Goal: Task Accomplishment & Management: Manage account settings

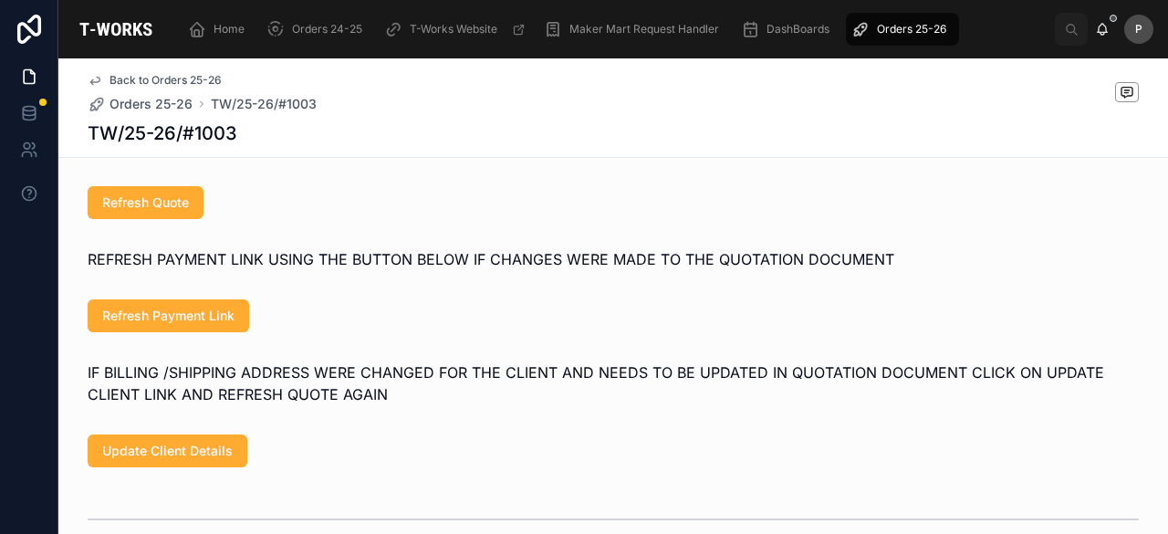
scroll to position [672, 0]
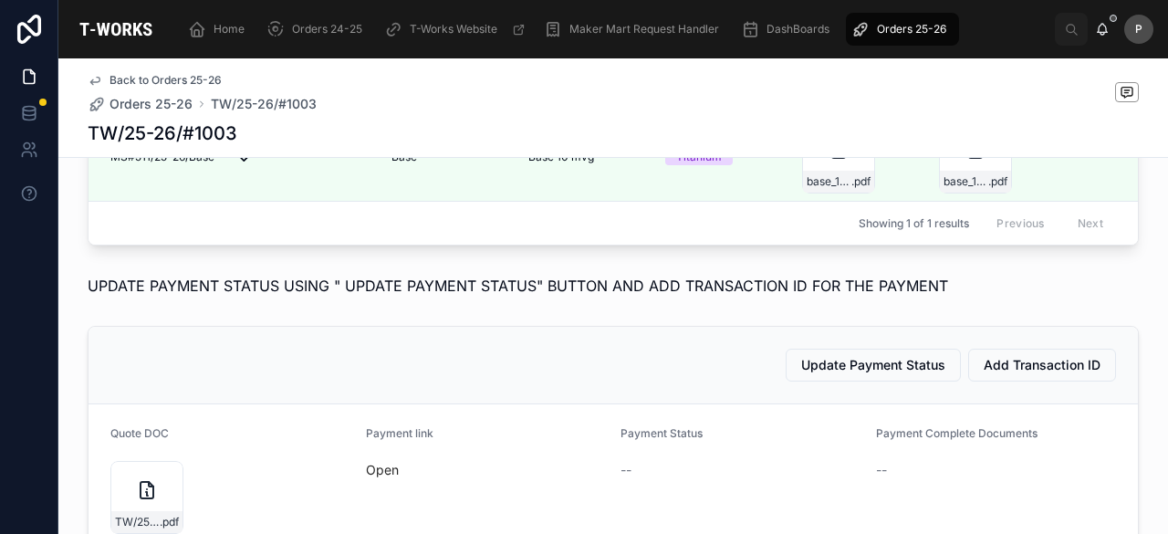
click at [922, 25] on span "Orders 25-26" at bounding box center [911, 29] width 69 height 15
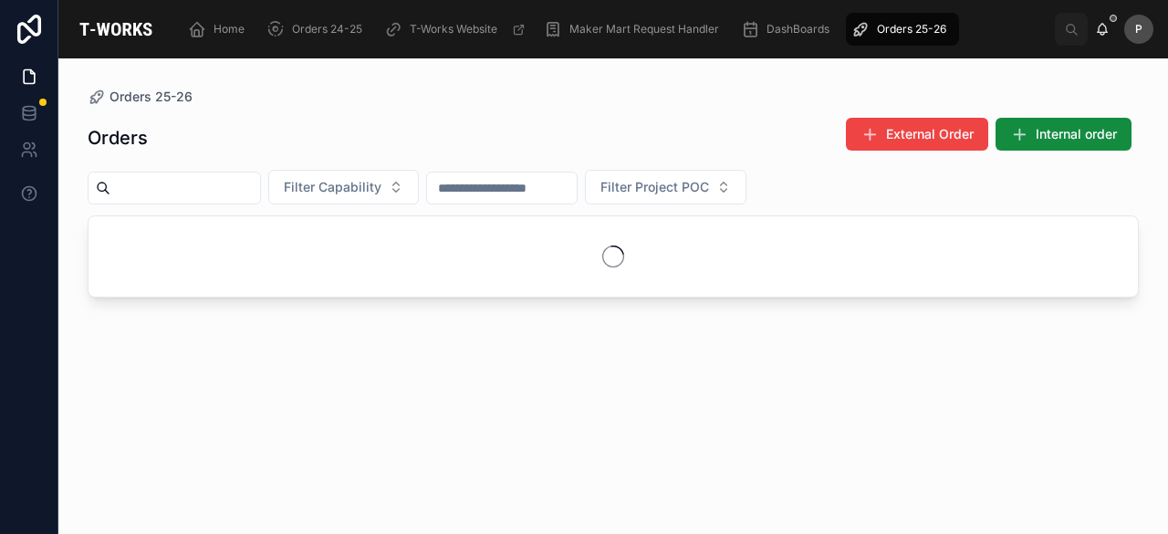
click at [256, 182] on input "text" at bounding box center [185, 188] width 150 height 26
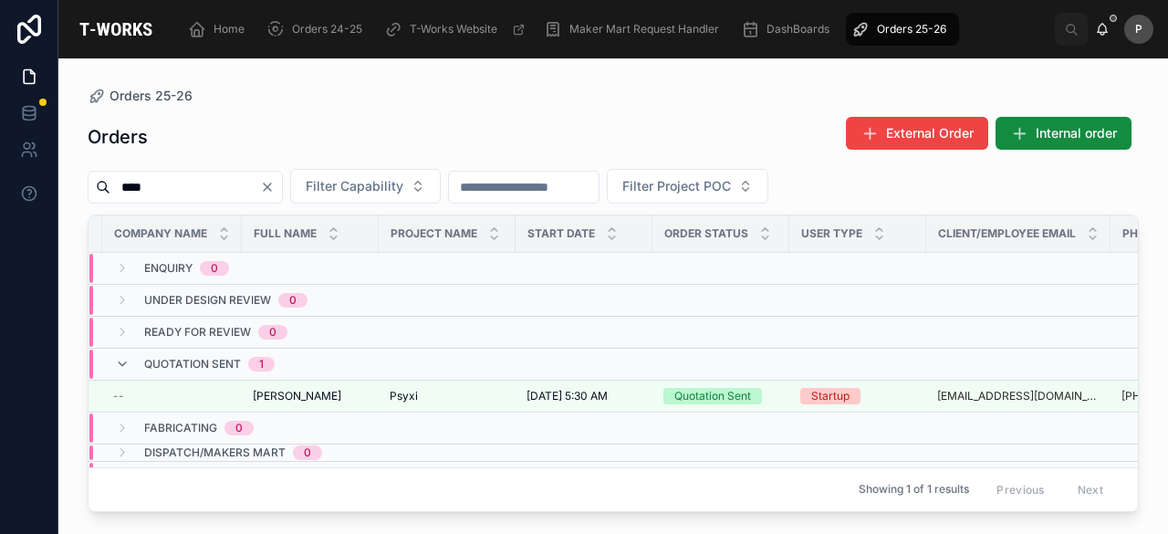
scroll to position [0, 138]
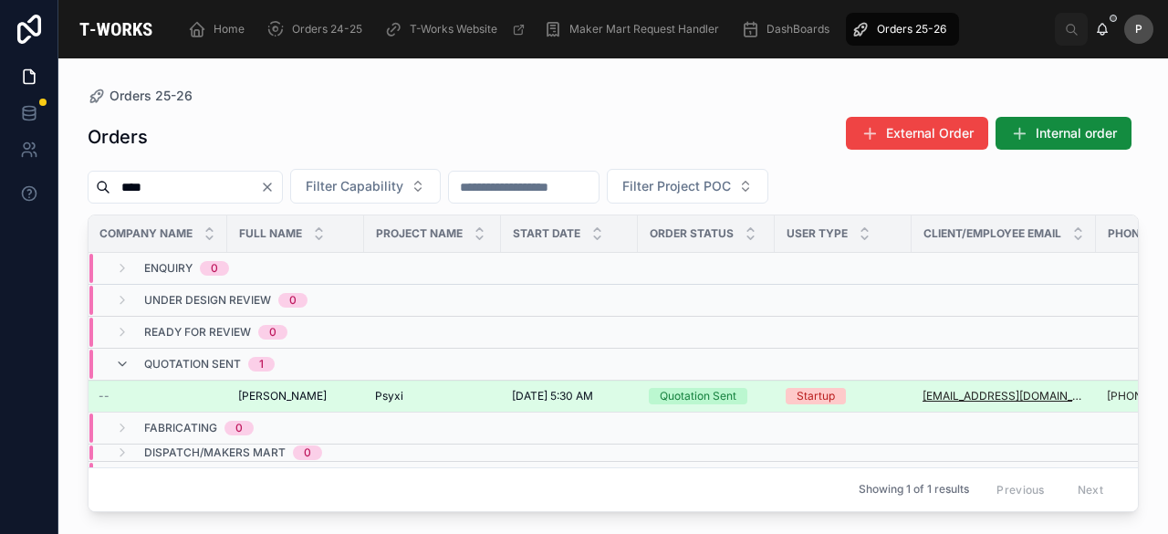
type input "****"
click at [719, 393] on div "Quotation Sent" at bounding box center [698, 396] width 77 height 16
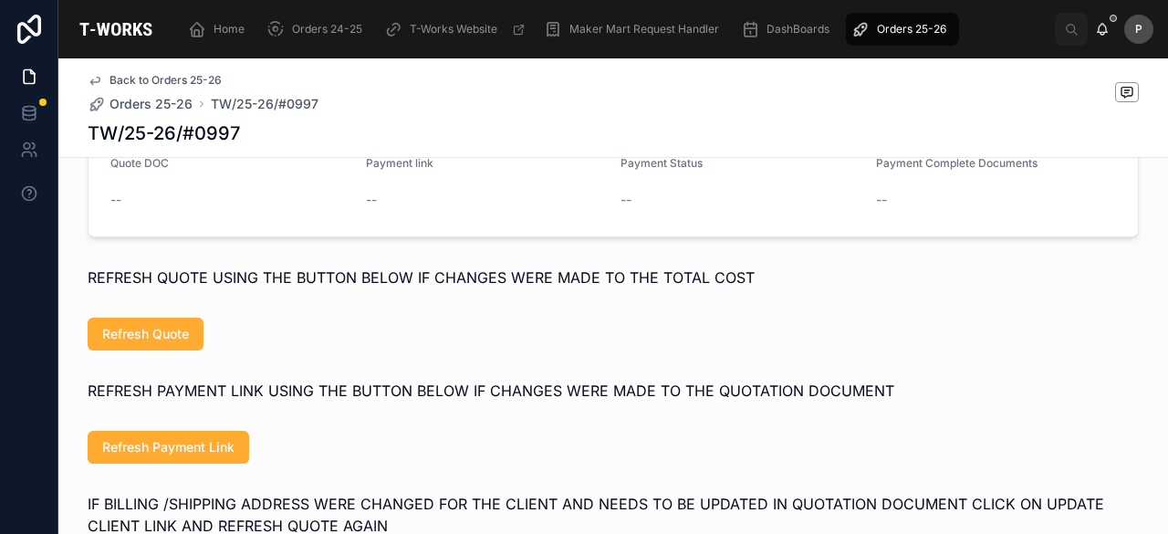
scroll to position [901, 0]
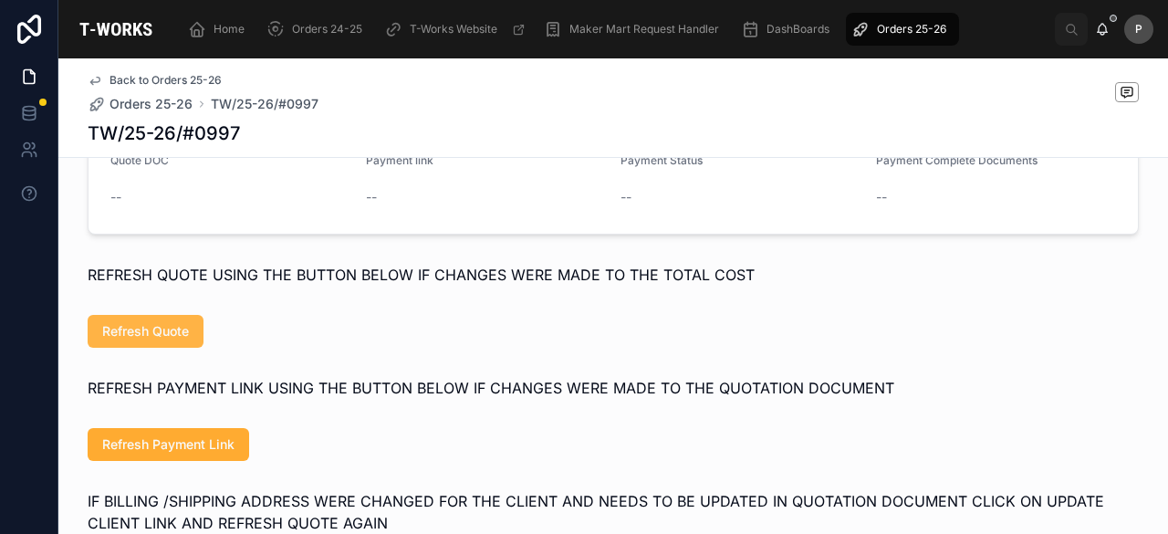
click at [157, 337] on span "Refresh Quote" at bounding box center [145, 331] width 87 height 18
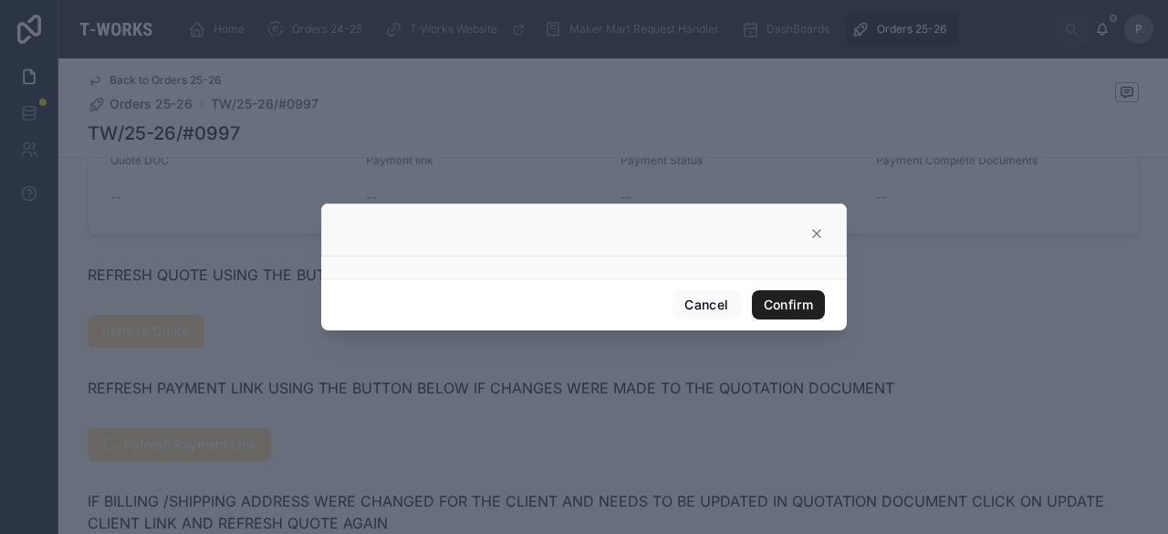
click at [812, 297] on button "Confirm" at bounding box center [788, 304] width 73 height 29
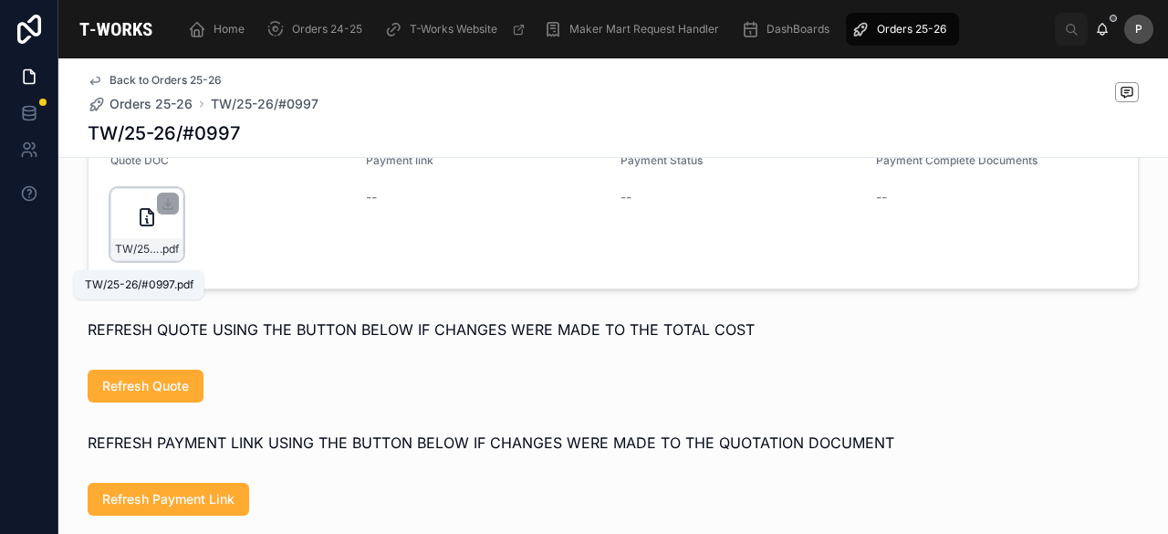
click at [160, 254] on span ".pdf" at bounding box center [169, 249] width 19 height 15
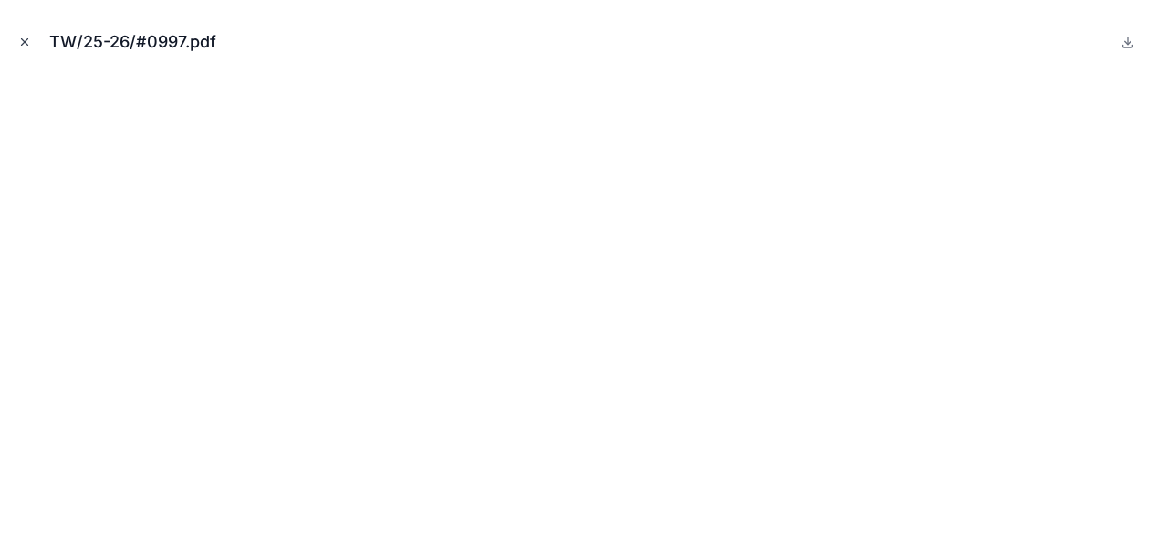
click at [26, 38] on icon "Close modal" at bounding box center [24, 42] width 13 height 13
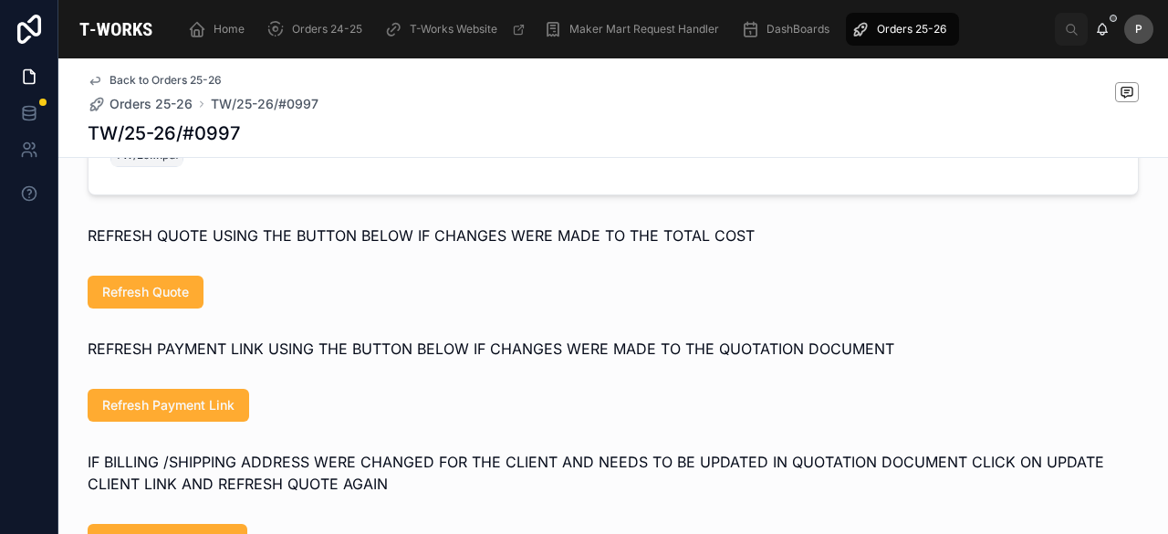
scroll to position [1175, 0]
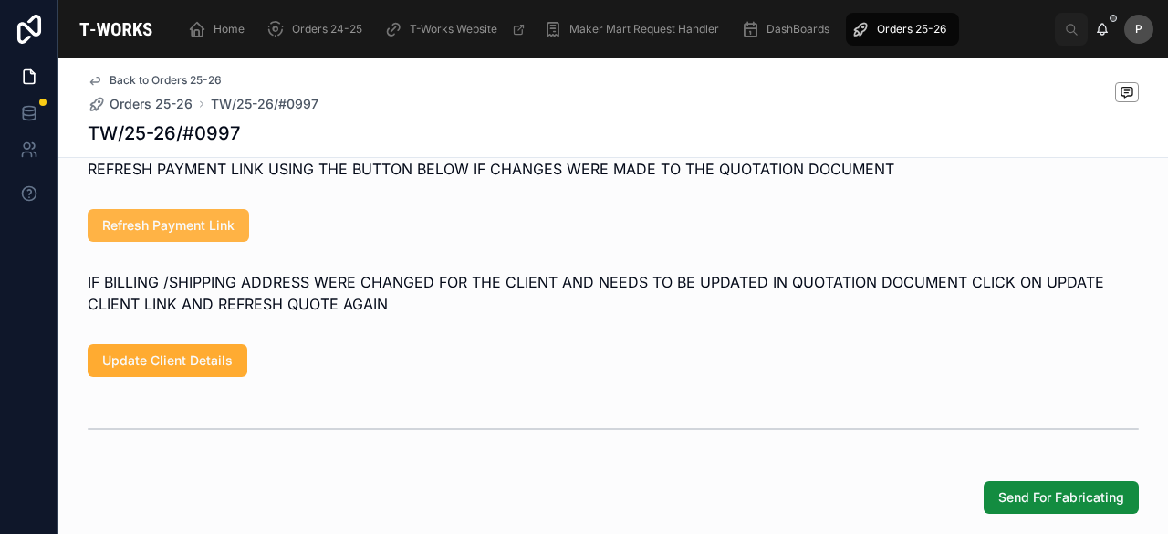
click at [201, 235] on span "Refresh Payment Link" at bounding box center [168, 225] width 132 height 18
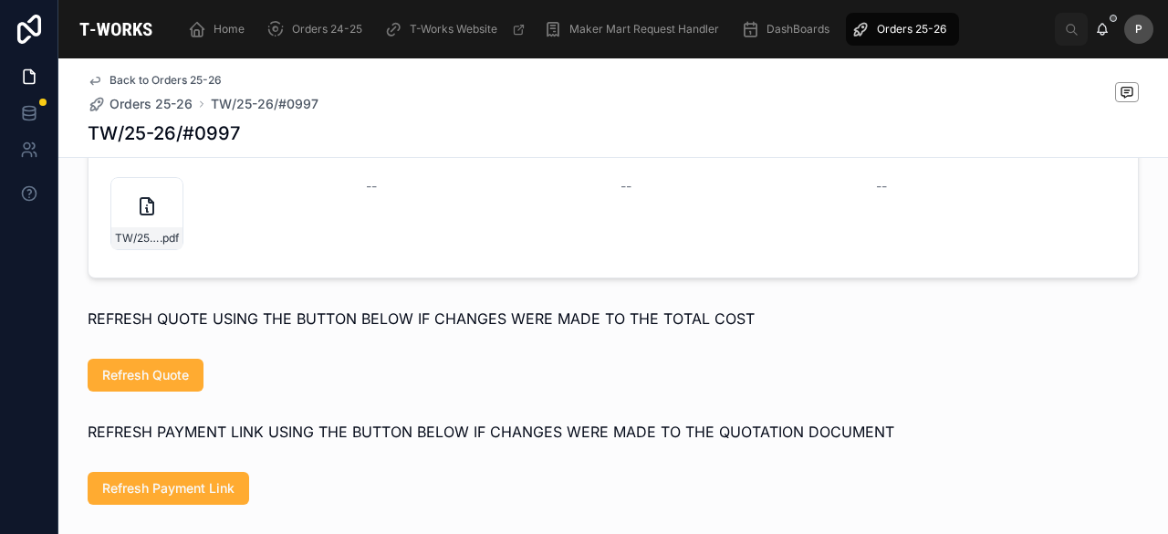
scroll to position [901, 0]
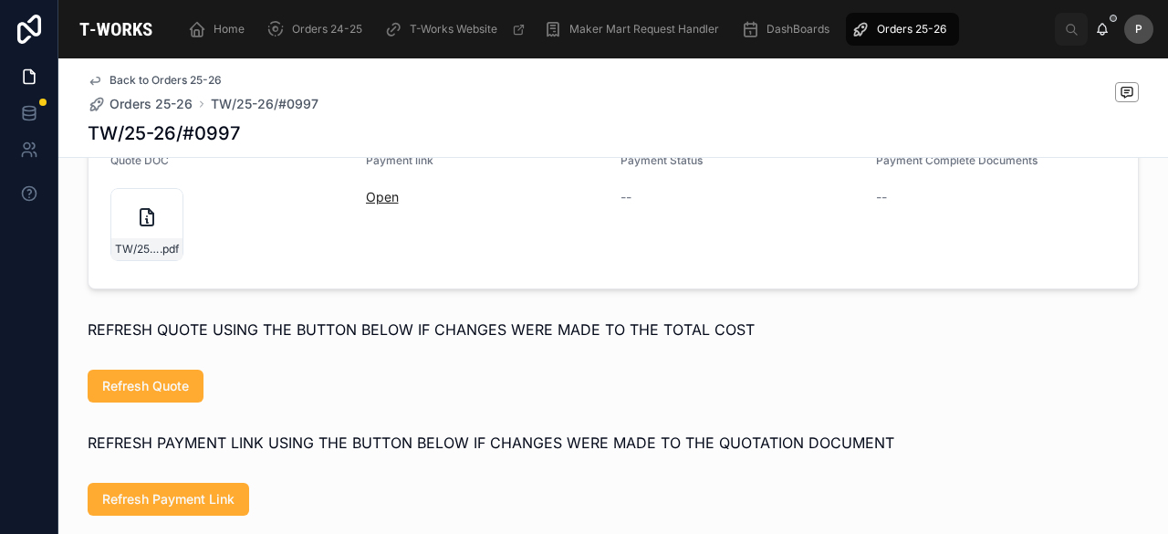
click at [375, 204] on link "Open" at bounding box center [382, 197] width 33 height 16
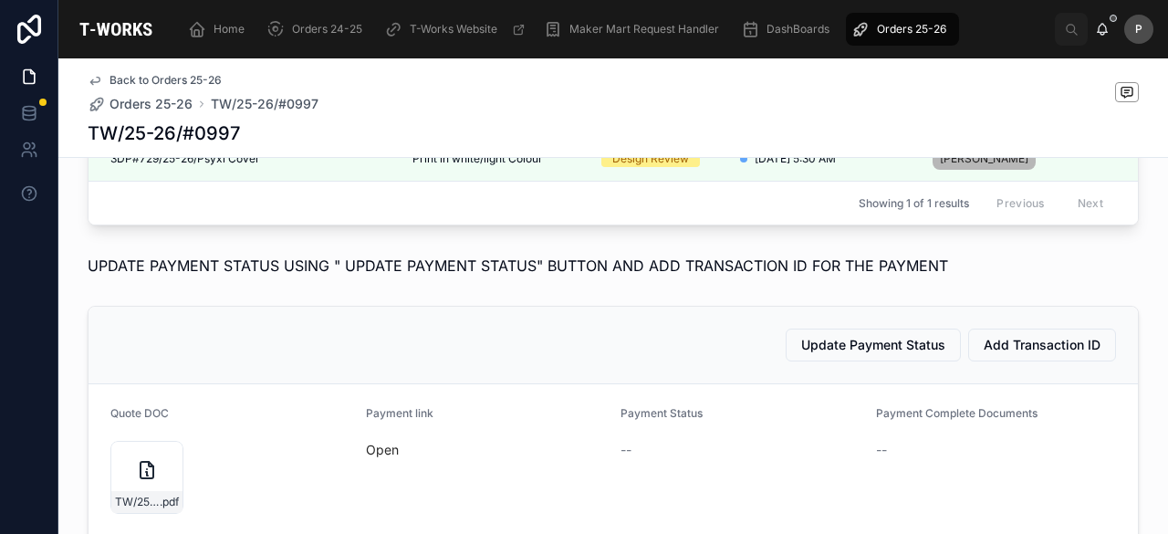
scroll to position [445, 0]
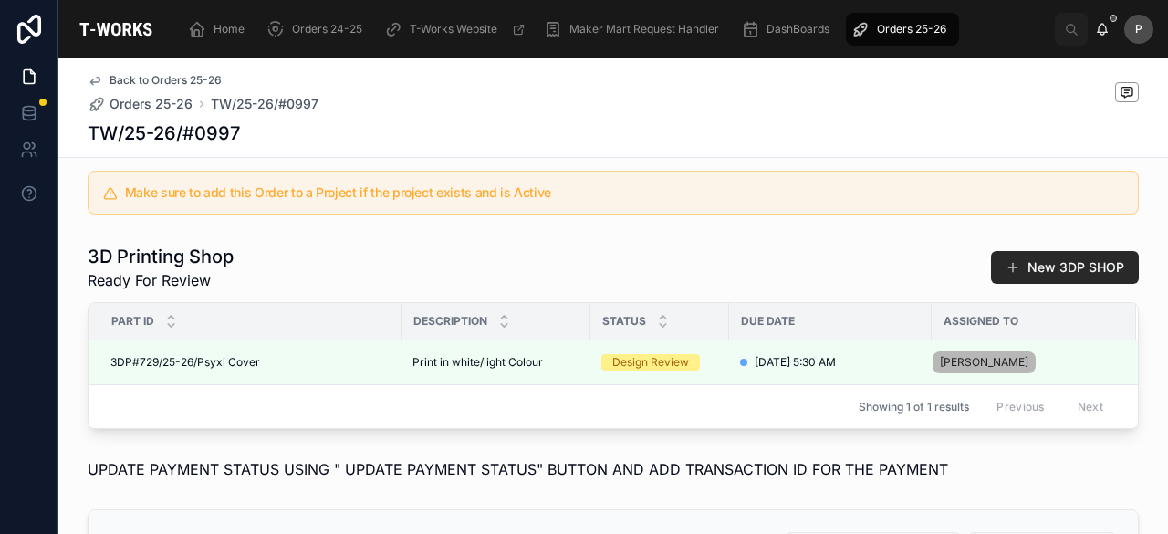
click at [916, 37] on div "Orders 25-26" at bounding box center [903, 29] width 102 height 29
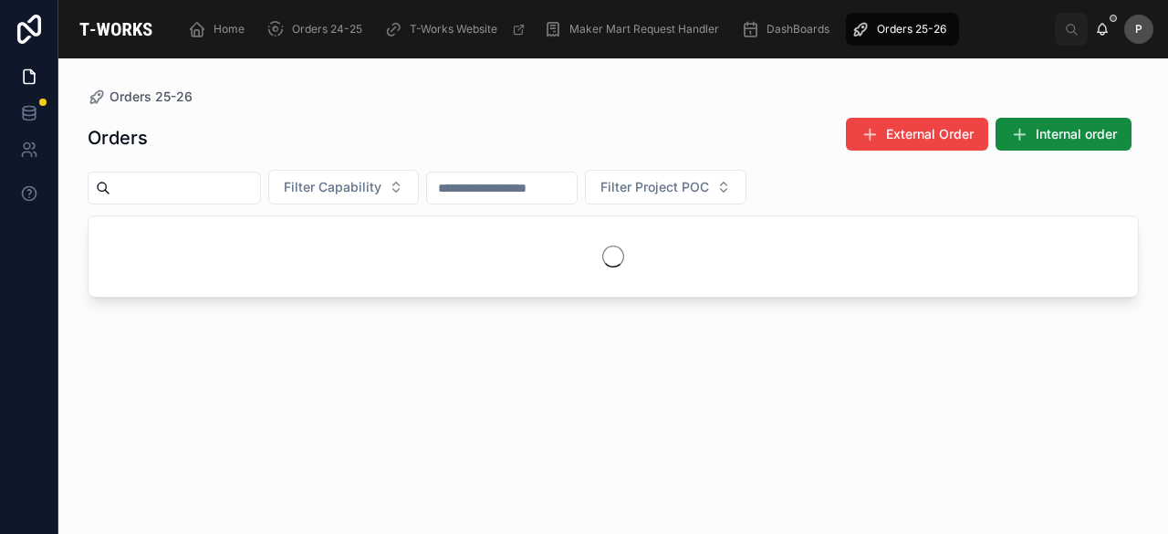
click at [259, 188] on input "text" at bounding box center [185, 188] width 150 height 26
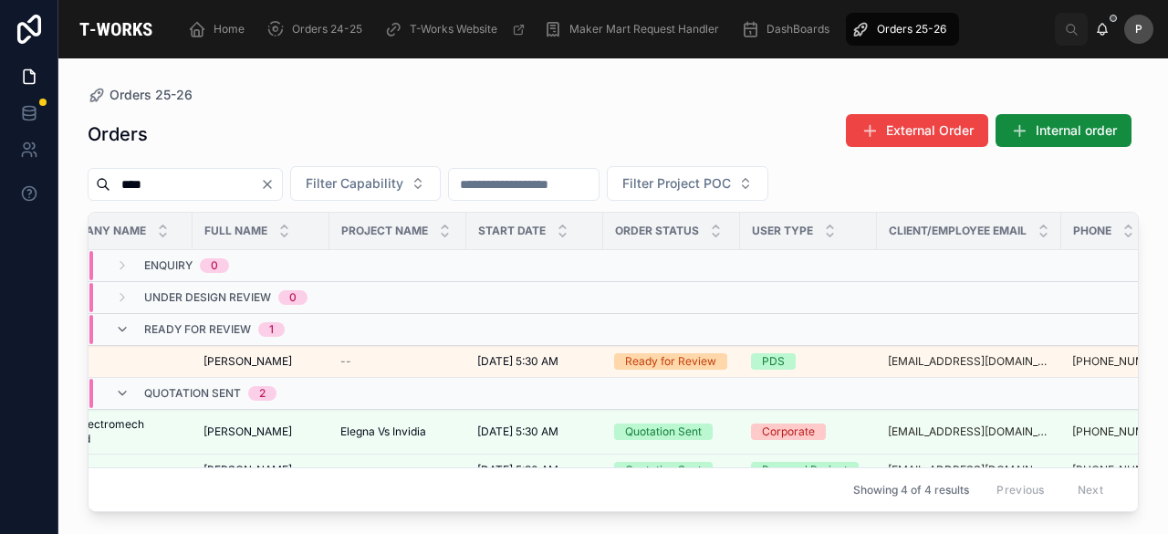
scroll to position [0, 195]
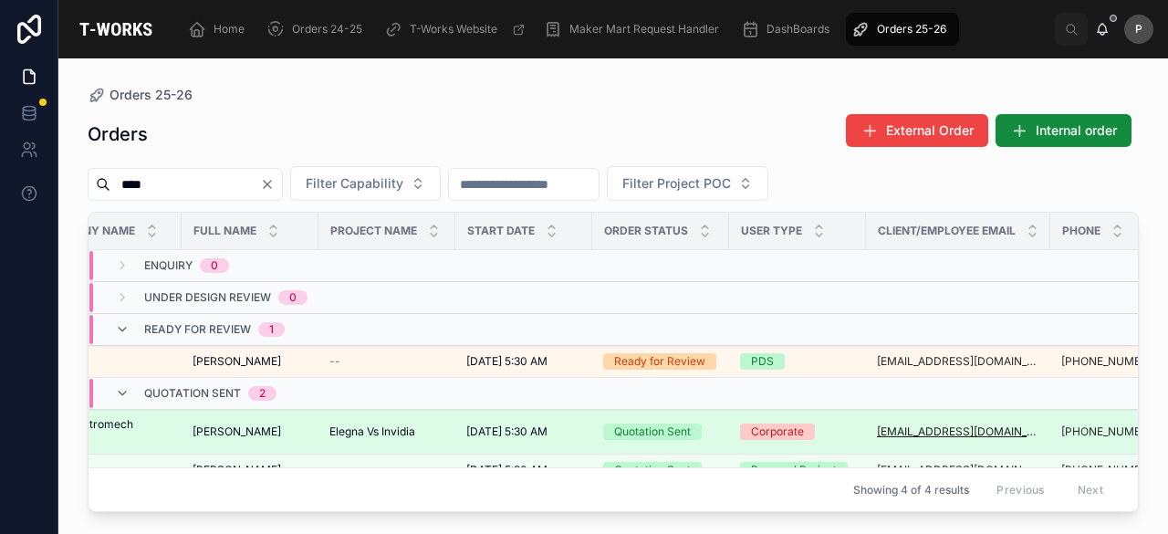
type input "****"
click at [668, 434] on div "Quotation Sent" at bounding box center [652, 432] width 77 height 16
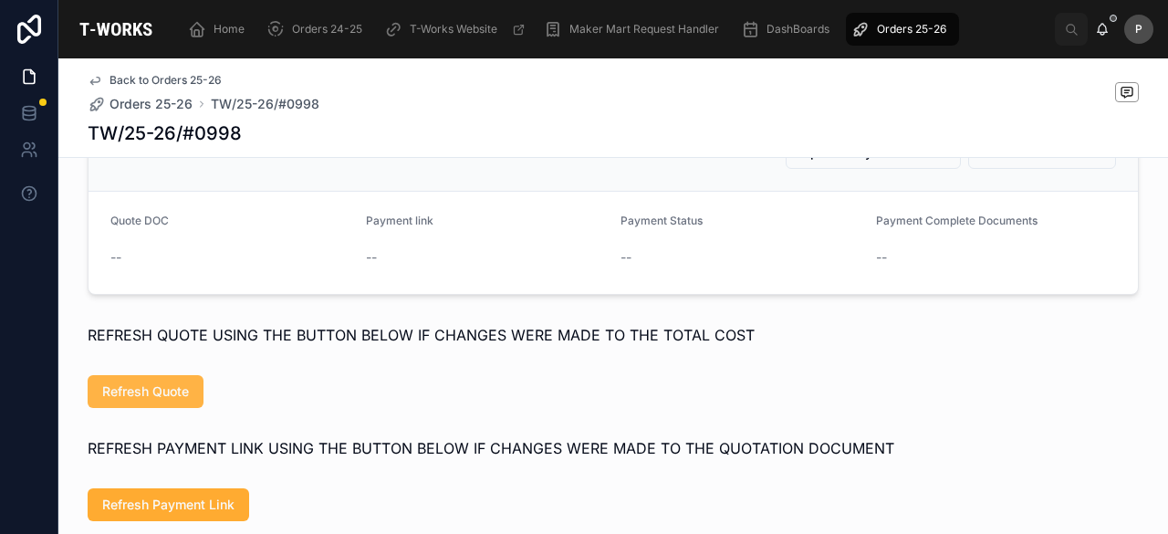
scroll to position [1004, 0]
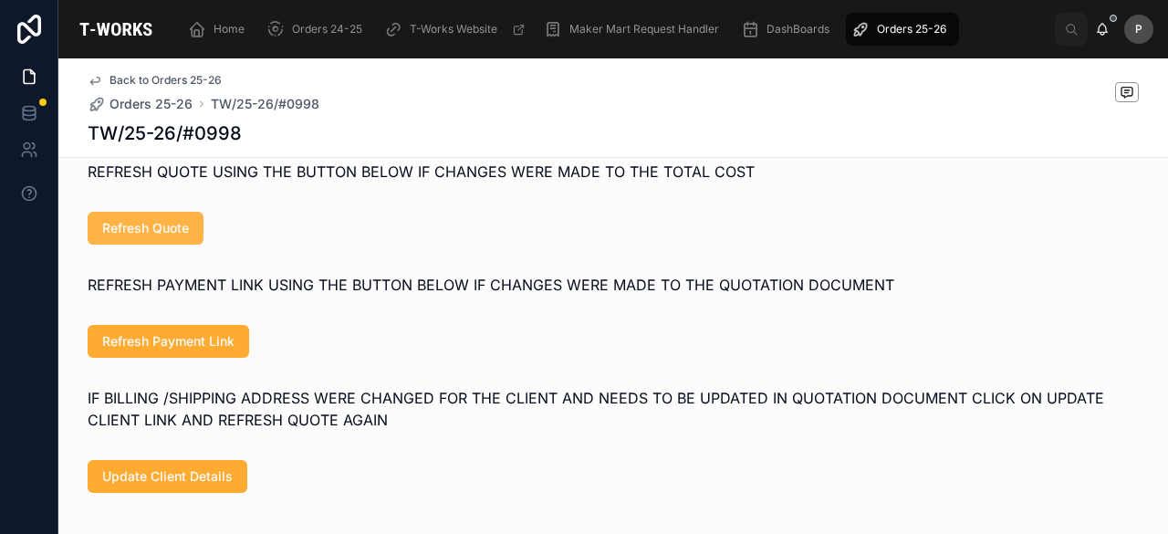
click at [143, 237] on span "Refresh Quote" at bounding box center [145, 228] width 87 height 18
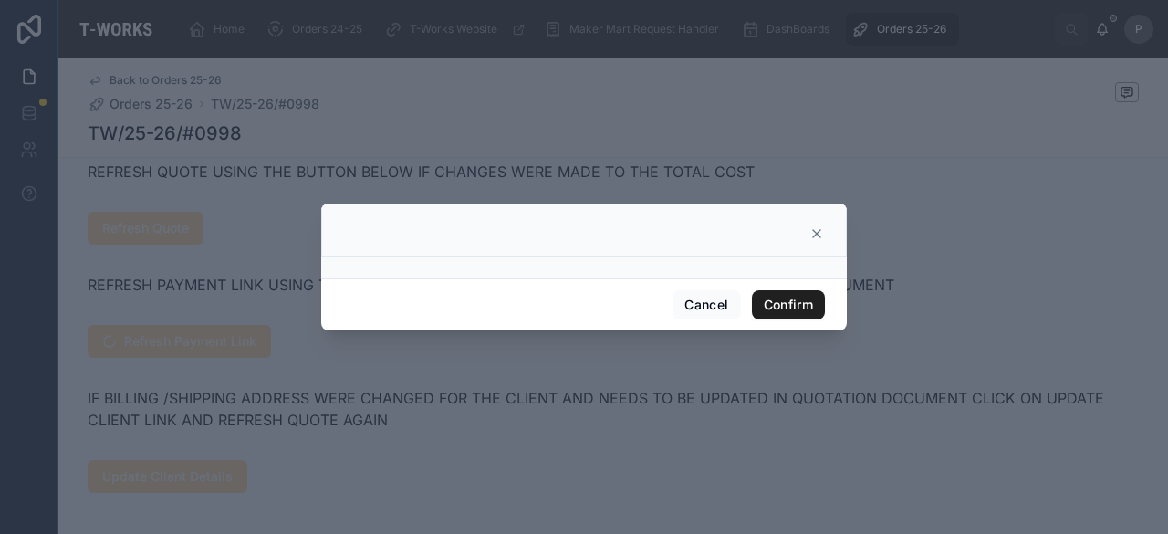
click at [800, 307] on button "Confirm" at bounding box center [788, 304] width 73 height 29
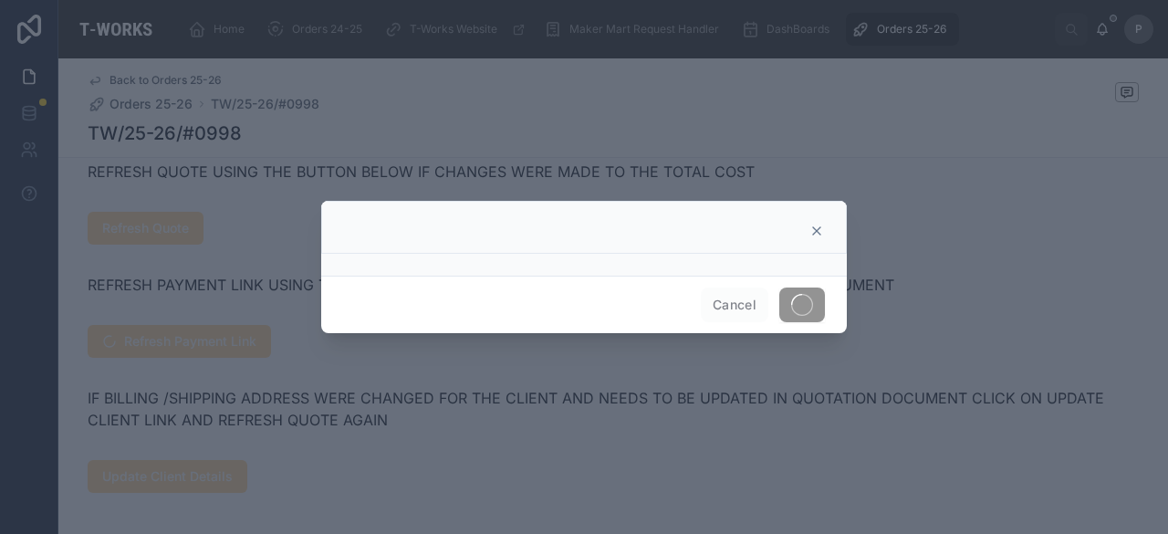
click at [234, 362] on div at bounding box center [584, 267] width 1168 height 534
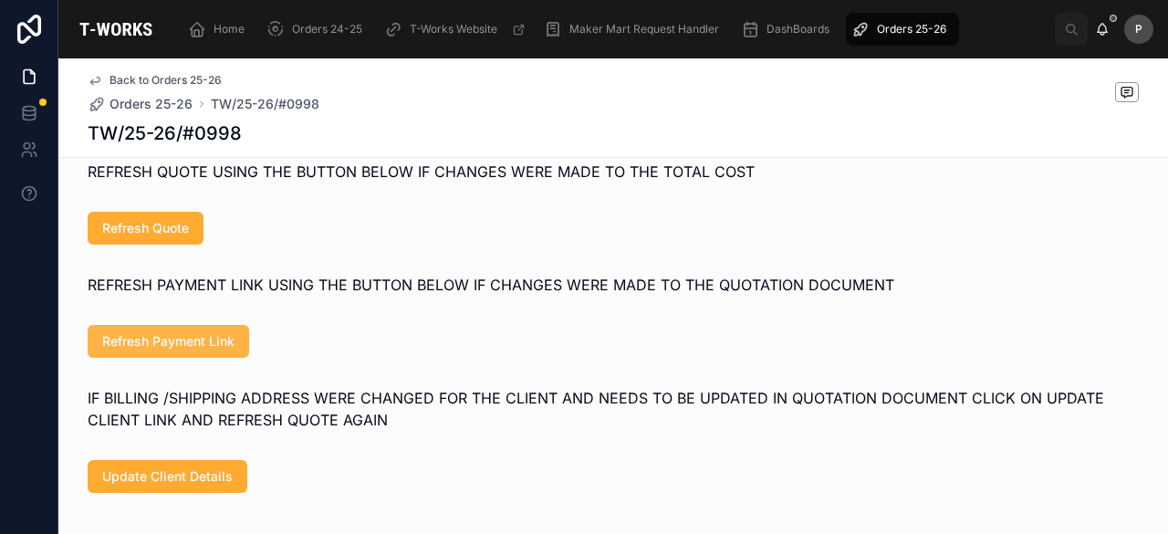
click at [208, 351] on span "Refresh Payment Link" at bounding box center [168, 341] width 132 height 18
click at [174, 237] on span "Refresh Quote" at bounding box center [145, 228] width 87 height 18
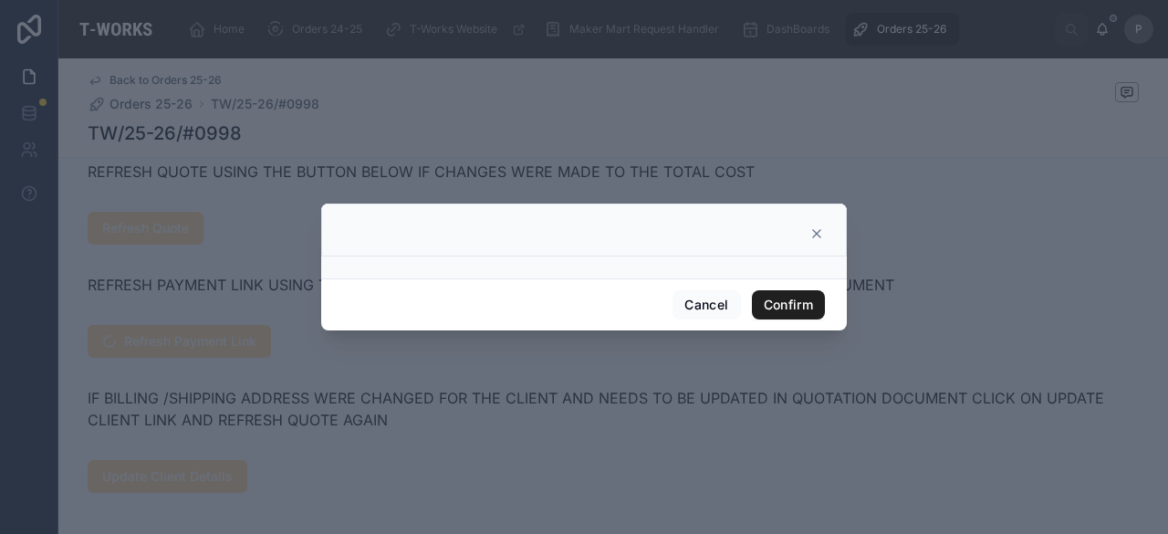
click at [768, 303] on button "Confirm" at bounding box center [788, 304] width 73 height 29
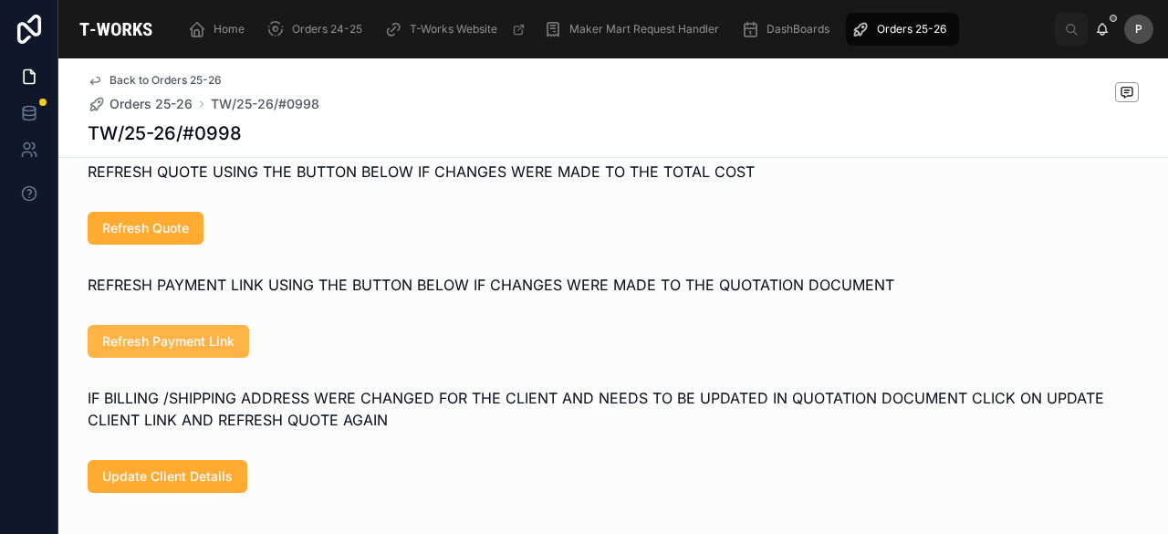
click at [199, 351] on span "Refresh Payment Link" at bounding box center [168, 341] width 132 height 18
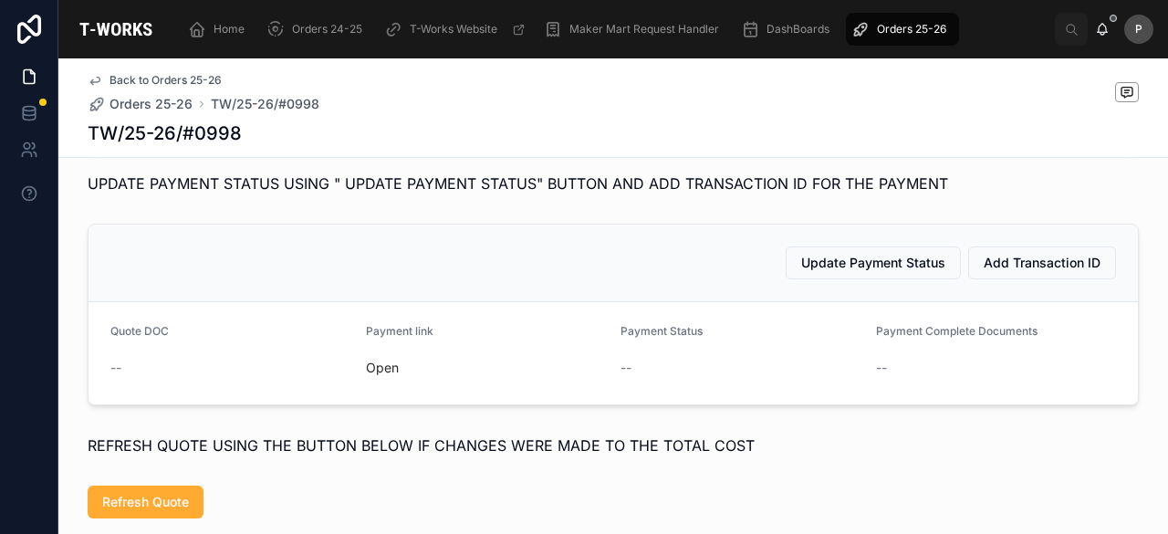
scroll to position [822, 0]
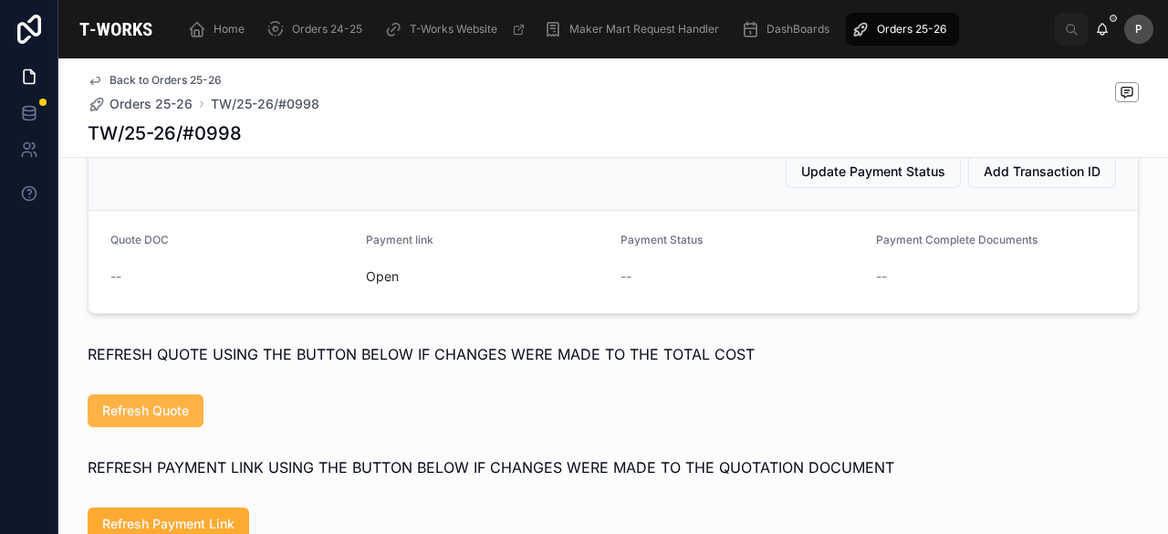
click at [181, 420] on span "Refresh Quote" at bounding box center [145, 411] width 87 height 18
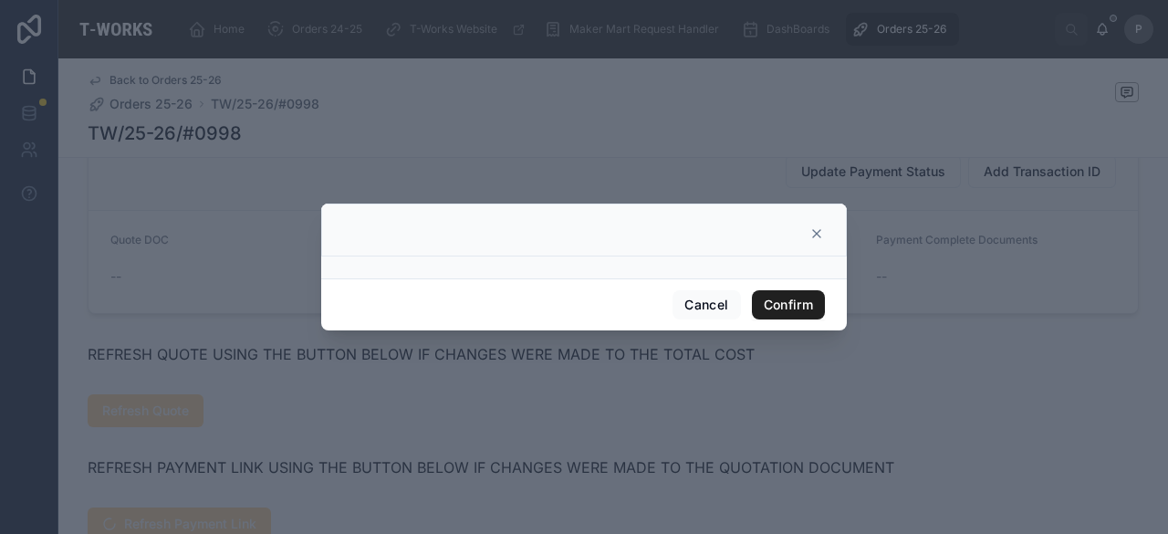
click at [761, 308] on button "Confirm" at bounding box center [788, 304] width 73 height 29
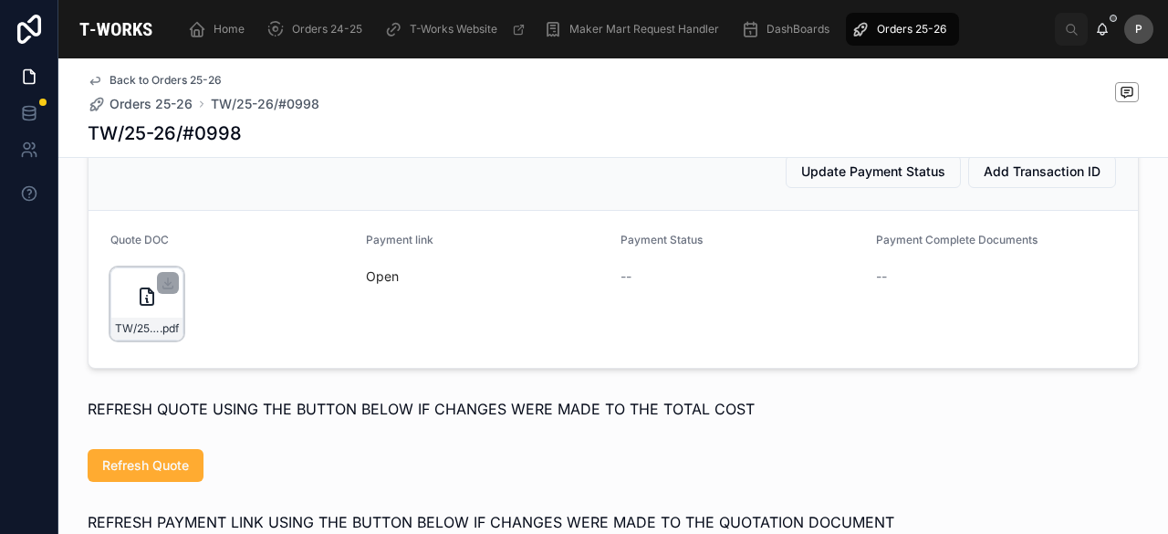
click at [158, 324] on div "TW/25-26/#0998 .pdf" at bounding box center [146, 303] width 73 height 73
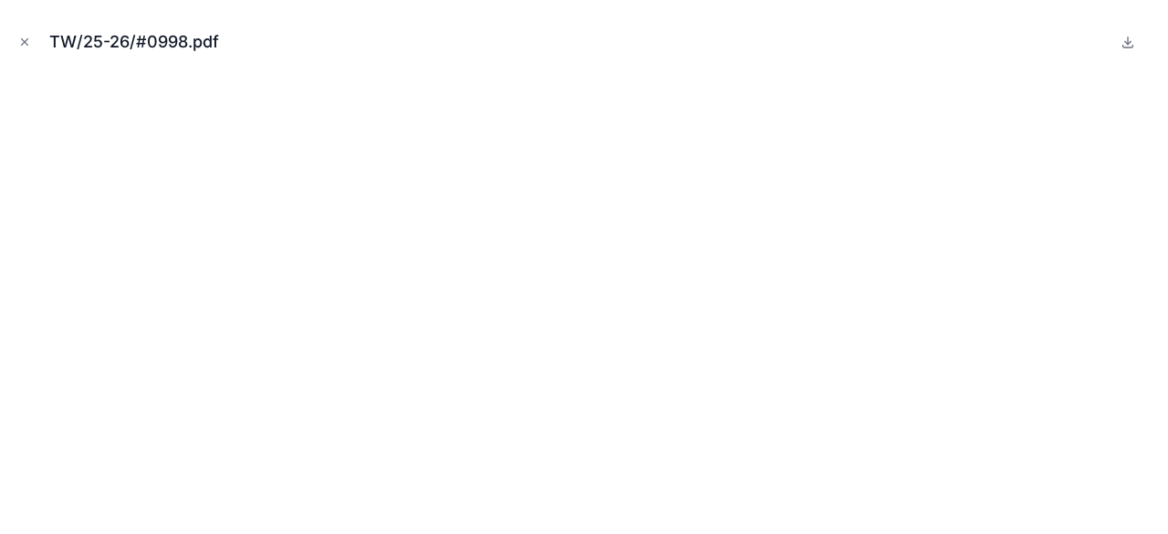
drag, startPoint x: 26, startPoint y: 42, endPoint x: 46, endPoint y: 72, distance: 36.2
click at [26, 42] on icon "Close modal" at bounding box center [25, 42] width 6 height 6
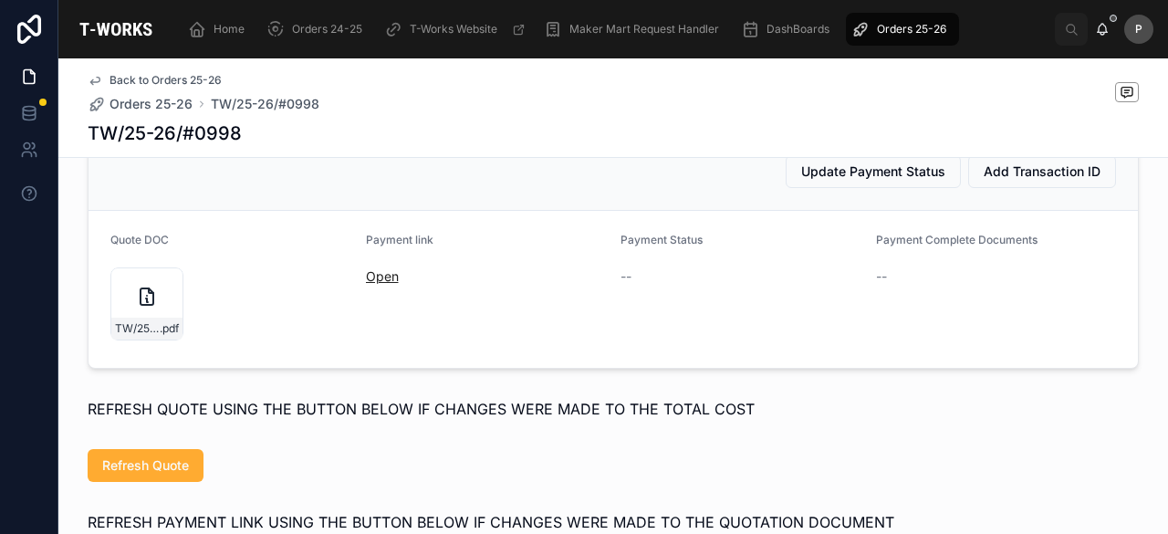
drag, startPoint x: 364, startPoint y: 302, endPoint x: 373, endPoint y: 305, distance: 9.5
click at [373, 284] on link "Open" at bounding box center [382, 276] width 33 height 16
drag, startPoint x: 895, startPoint y: 27, endPoint x: 874, endPoint y: 27, distance: 21.9
click at [895, 27] on span "Orders 25-26" at bounding box center [911, 29] width 69 height 15
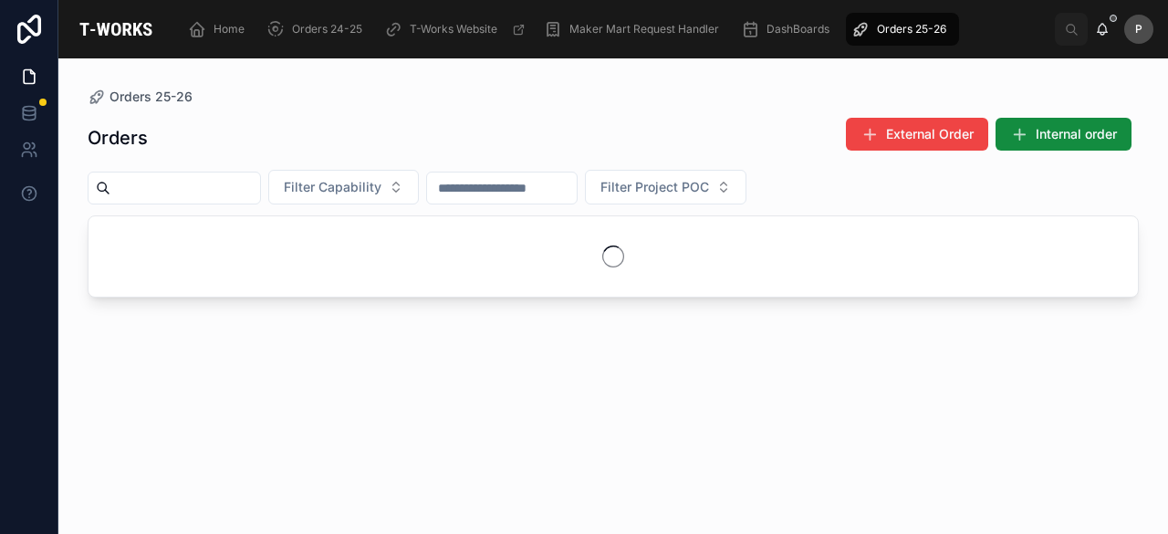
click at [215, 200] on div at bounding box center [174, 188] width 173 height 33
click at [236, 185] on input "text" at bounding box center [185, 188] width 150 height 26
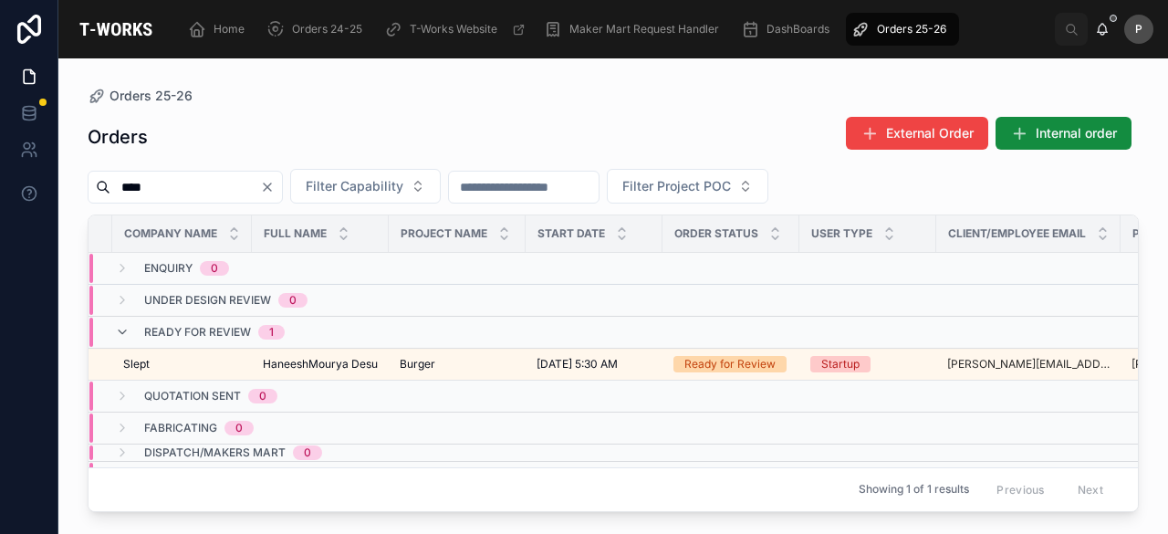
scroll to position [0, 155]
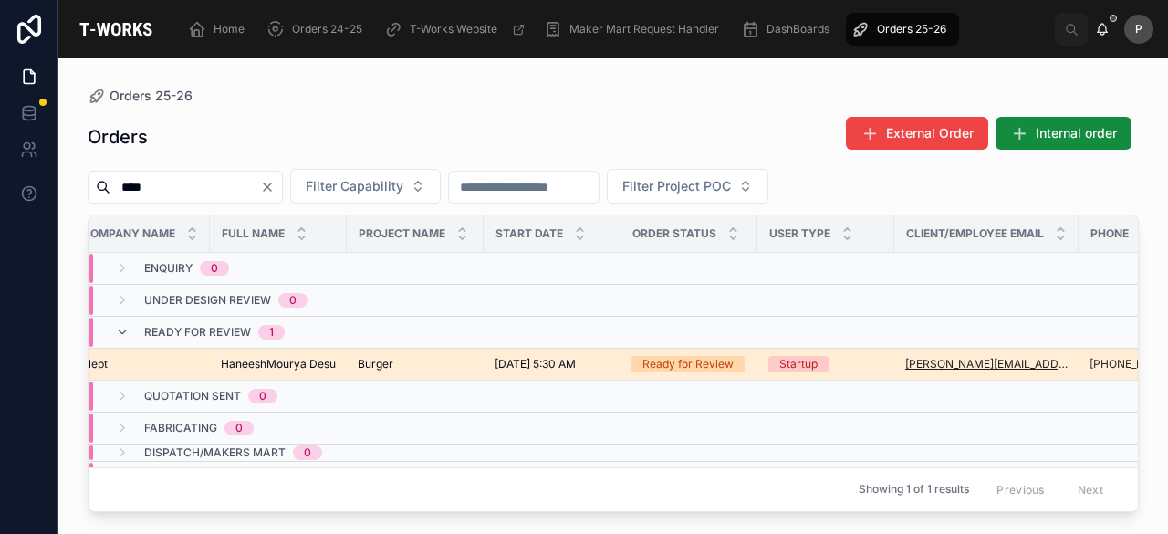
type input "****"
click at [713, 356] on div "Ready for Review" at bounding box center [688, 364] width 91 height 16
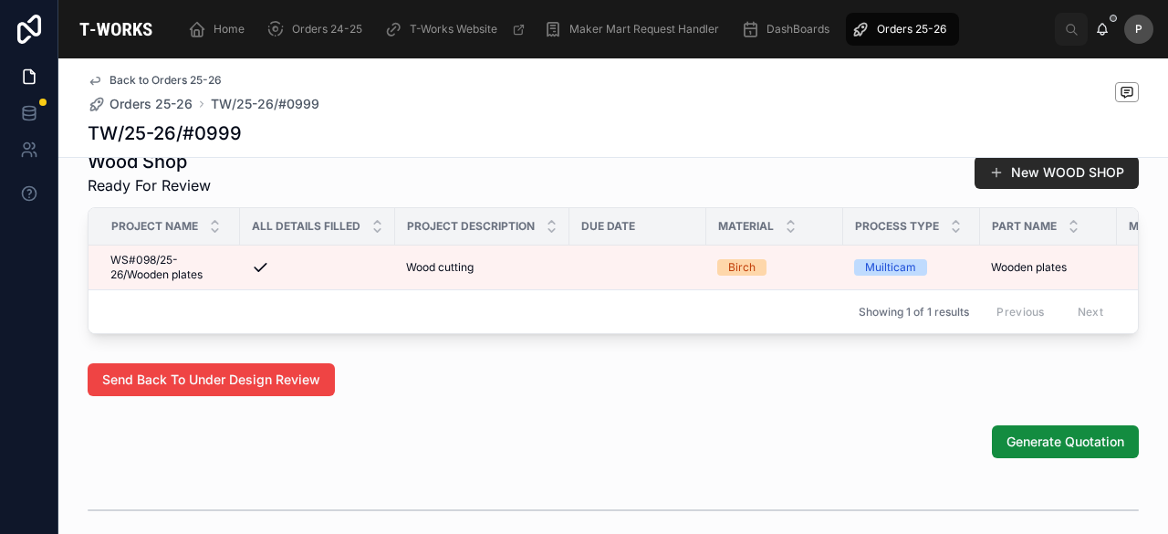
scroll to position [1095, 0]
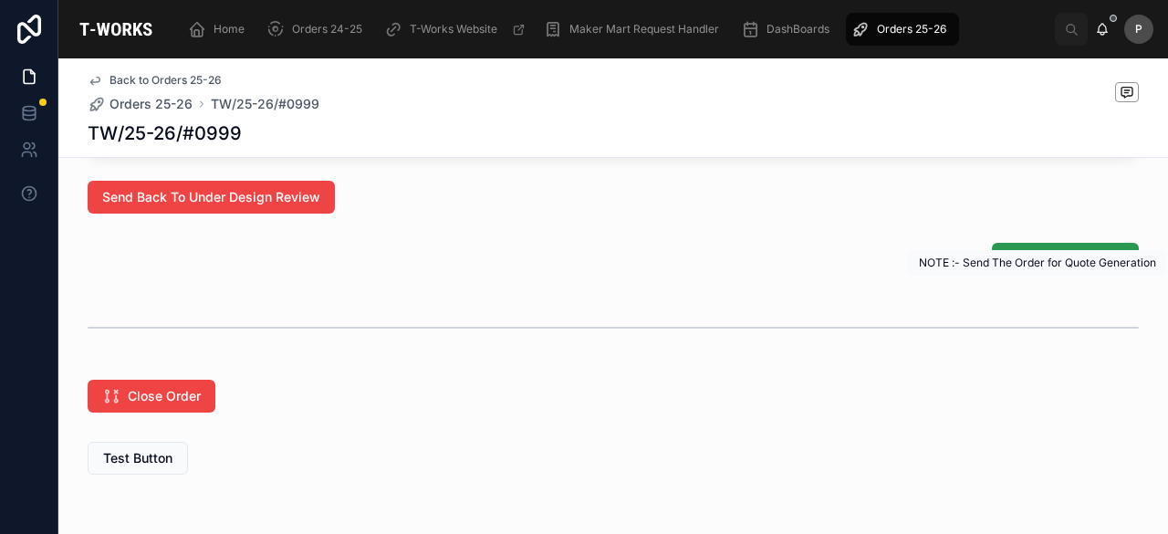
click at [1042, 268] on span "Generate Quotation" at bounding box center [1066, 259] width 118 height 18
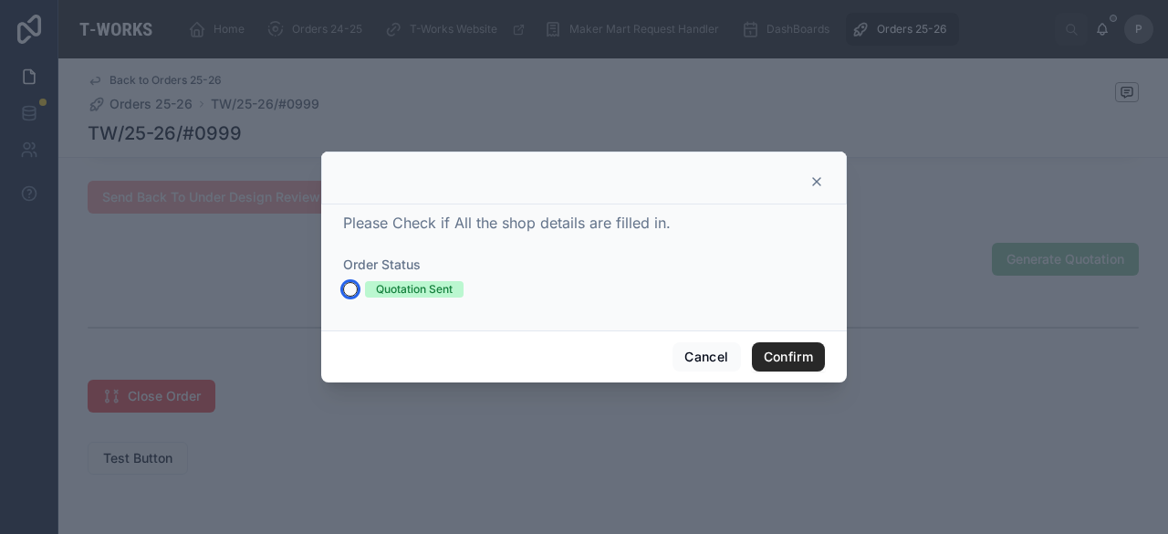
drag, startPoint x: 347, startPoint y: 285, endPoint x: 363, endPoint y: 286, distance: 16.5
click at [348, 285] on button "Quotation Sent" at bounding box center [350, 289] width 15 height 15
click at [797, 351] on button "Confirm" at bounding box center [788, 356] width 73 height 29
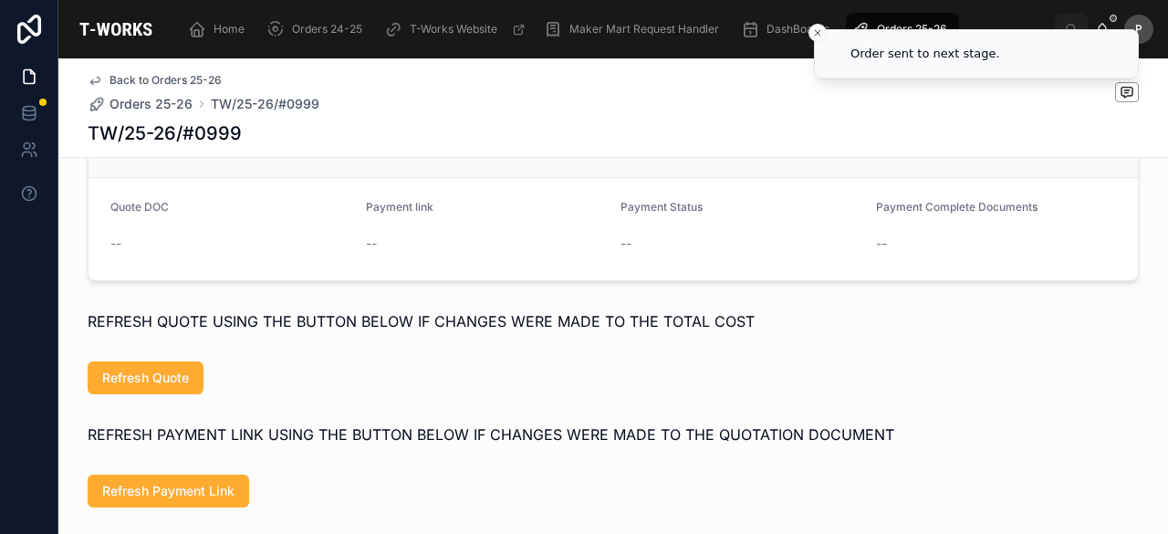
scroll to position [893, 0]
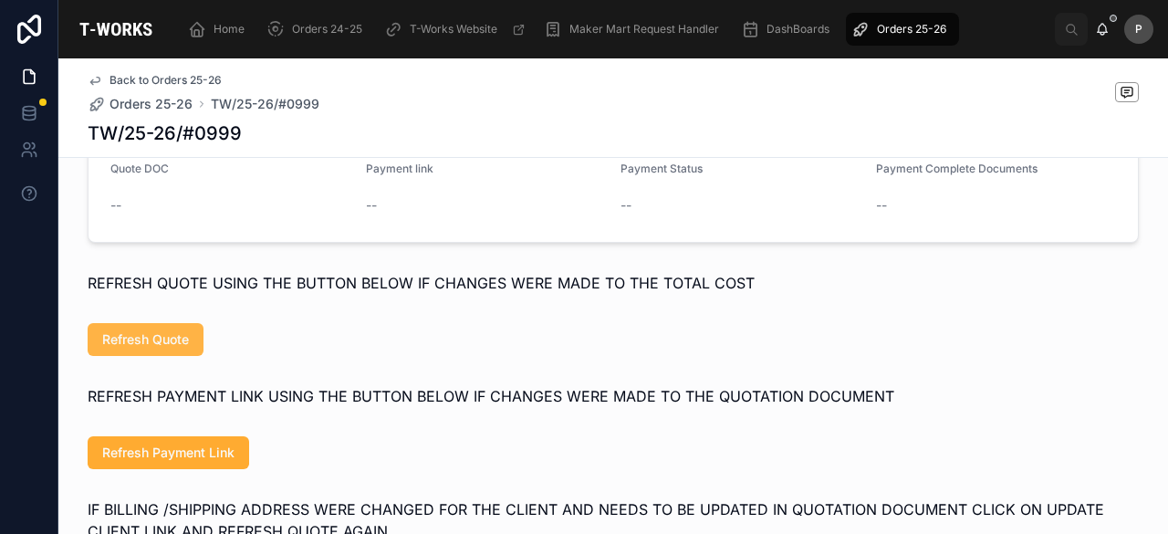
click at [141, 349] on span "Refresh Quote" at bounding box center [145, 339] width 87 height 18
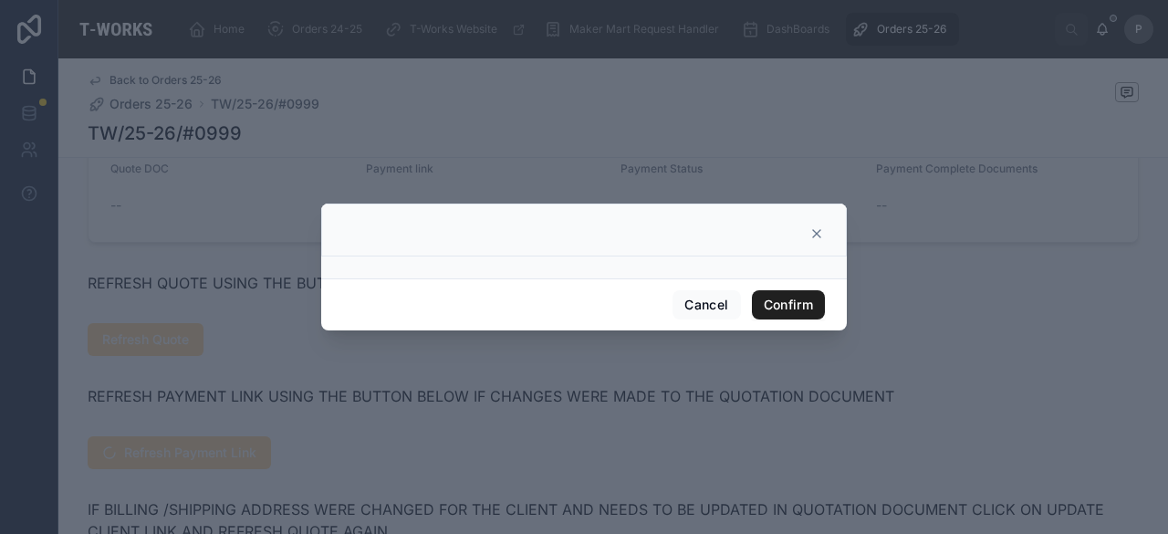
click at [810, 309] on button "Confirm" at bounding box center [788, 304] width 73 height 29
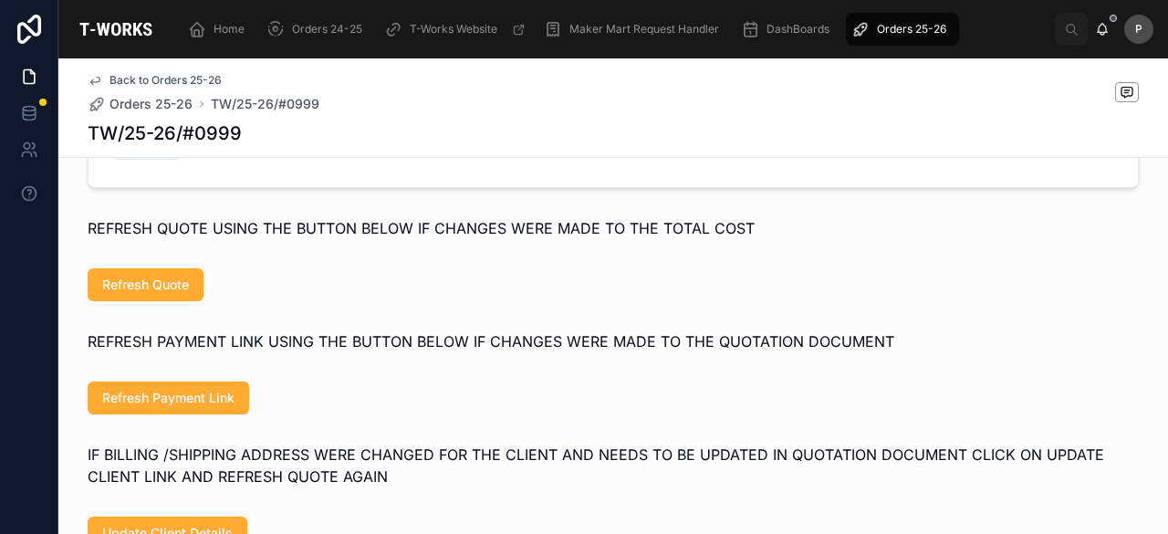
scroll to position [1075, 0]
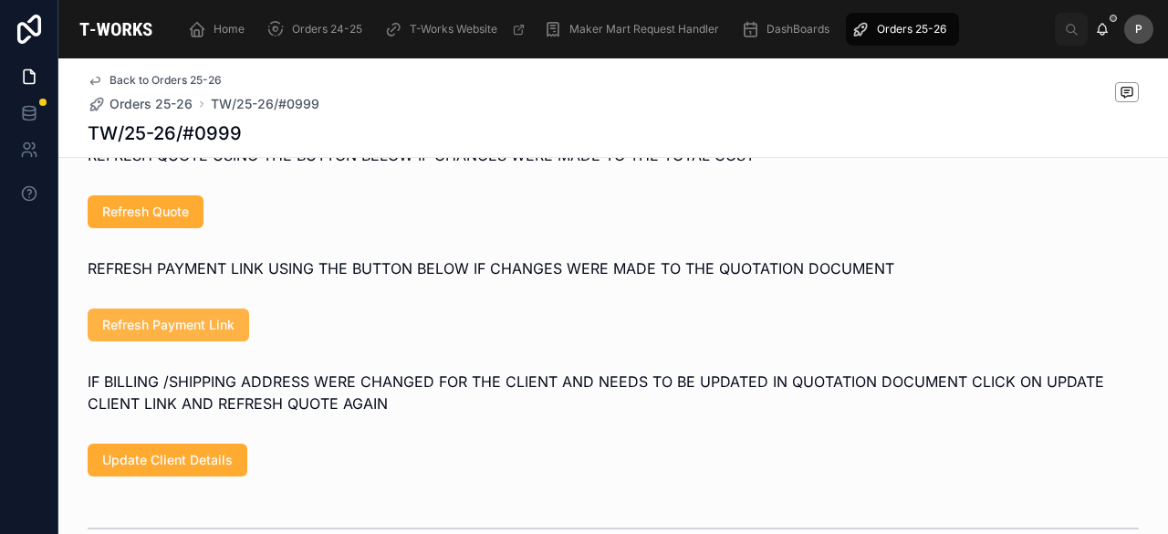
click at [226, 341] on button "Refresh Payment Link" at bounding box center [169, 325] width 162 height 33
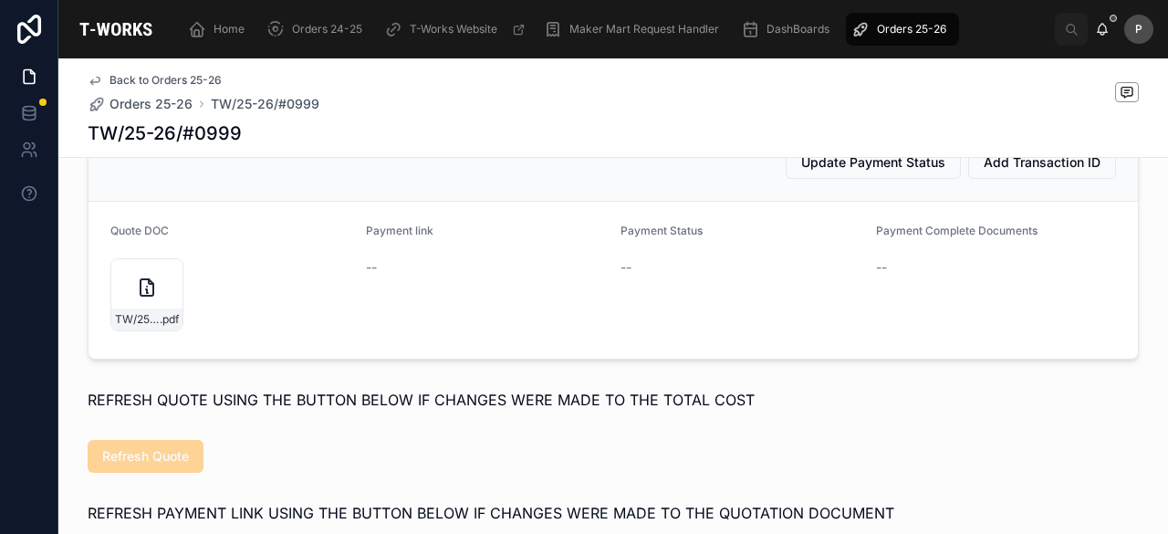
scroll to position [801, 0]
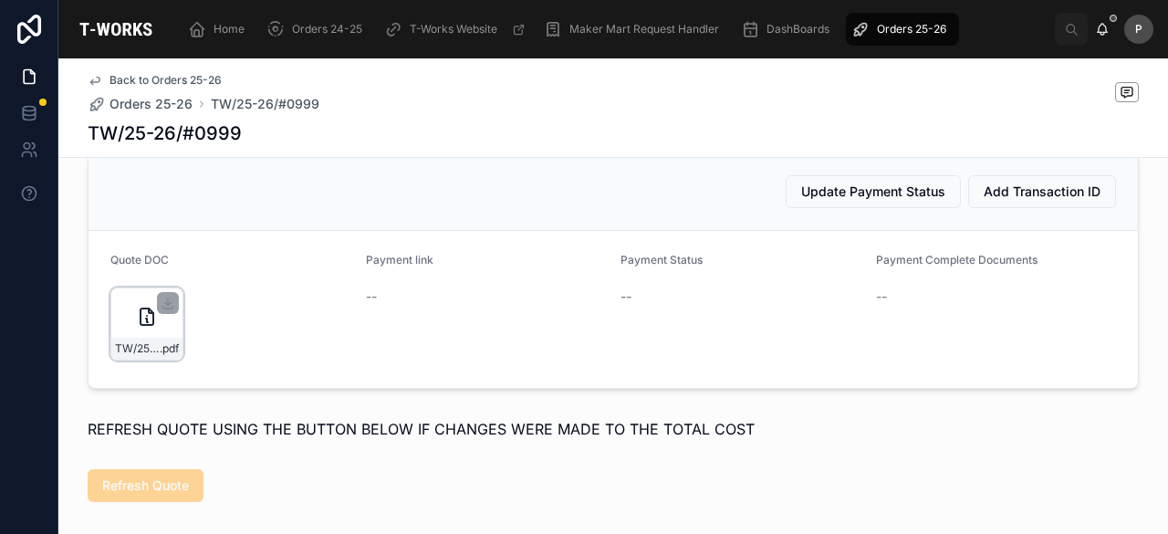
click at [153, 352] on div "TW/25-26/#0999 .pdf" at bounding box center [146, 324] width 73 height 73
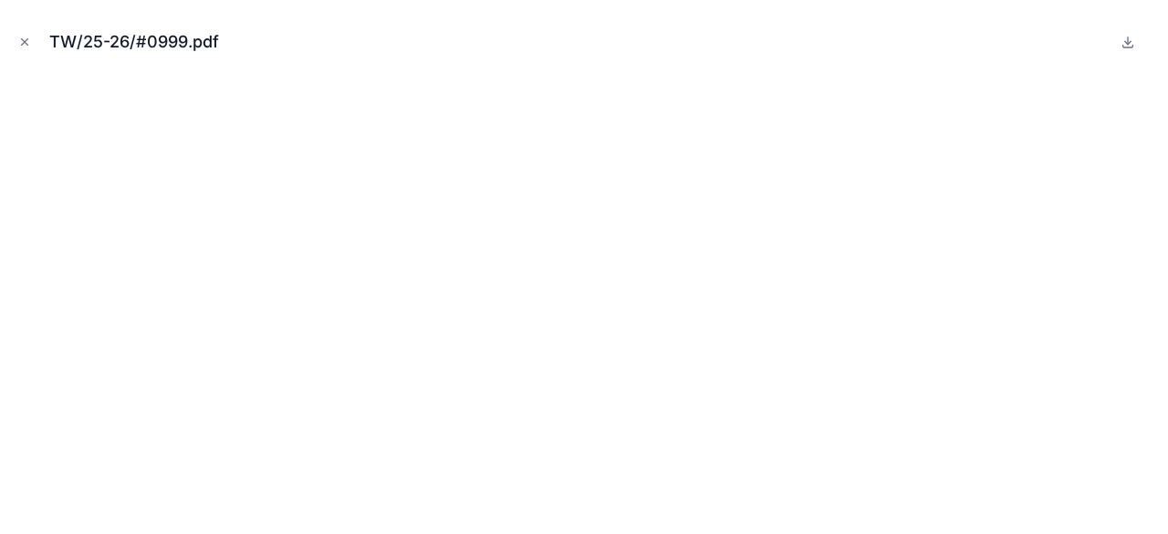
click at [26, 37] on icon "Close modal" at bounding box center [24, 42] width 13 height 13
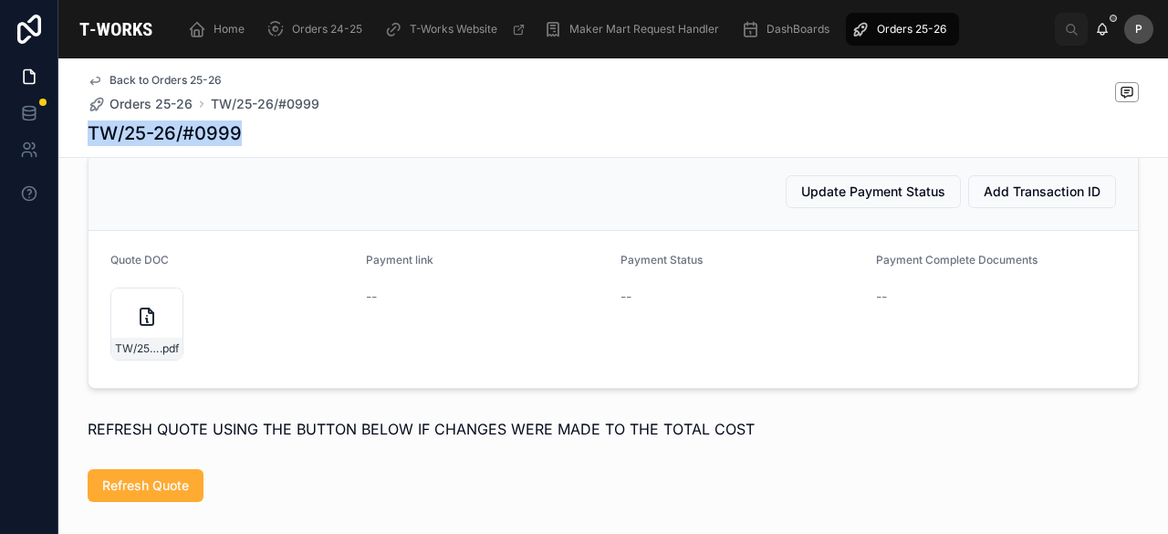
drag, startPoint x: 239, startPoint y: 127, endPoint x: 60, endPoint y: 130, distance: 178.9
click at [60, 130] on div "Back to Orders 25-26 Orders 25-26 TW/25-26/#0999 TW/25-26/#0999" at bounding box center [613, 107] width 1110 height 99
copy h1 "TW/25-26/#0999"
click at [474, 275] on div "Payment link" at bounding box center [486, 264] width 241 height 22
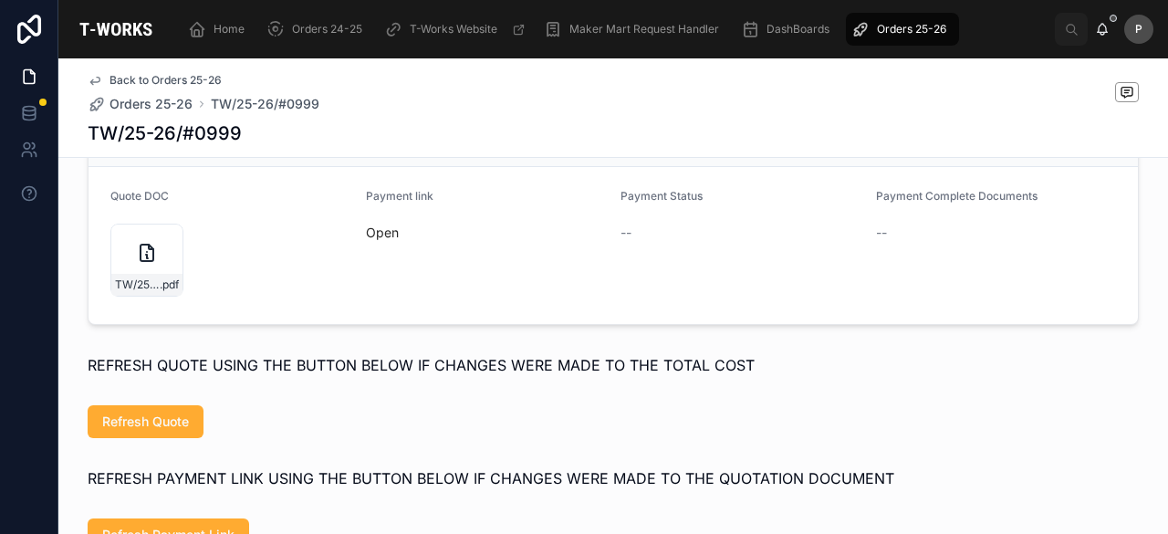
scroll to position [893, 0]
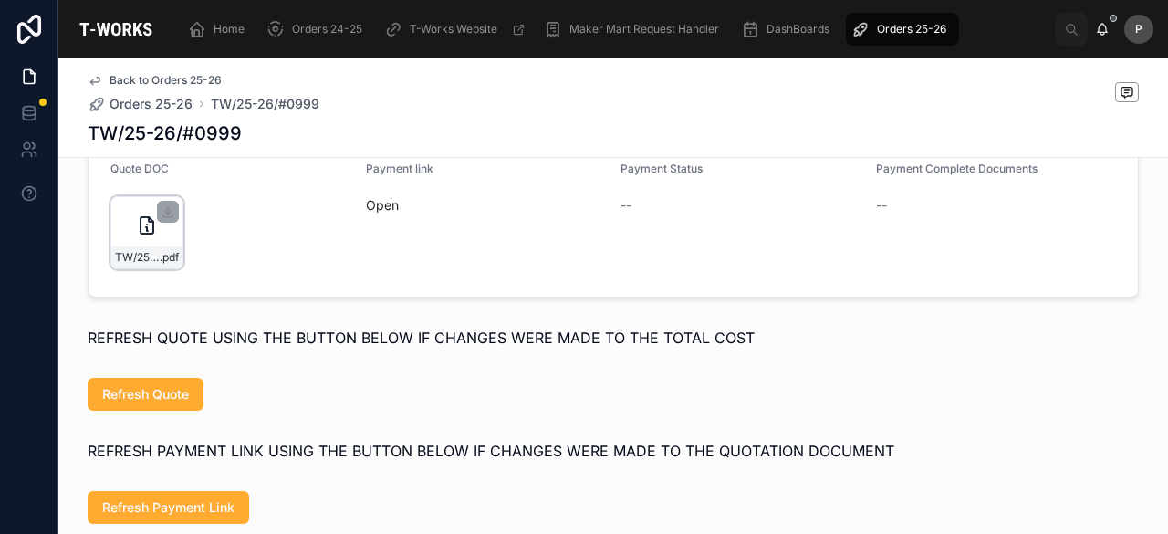
click at [162, 264] on div "TW/25-26/#0999 .pdf" at bounding box center [146, 232] width 73 height 73
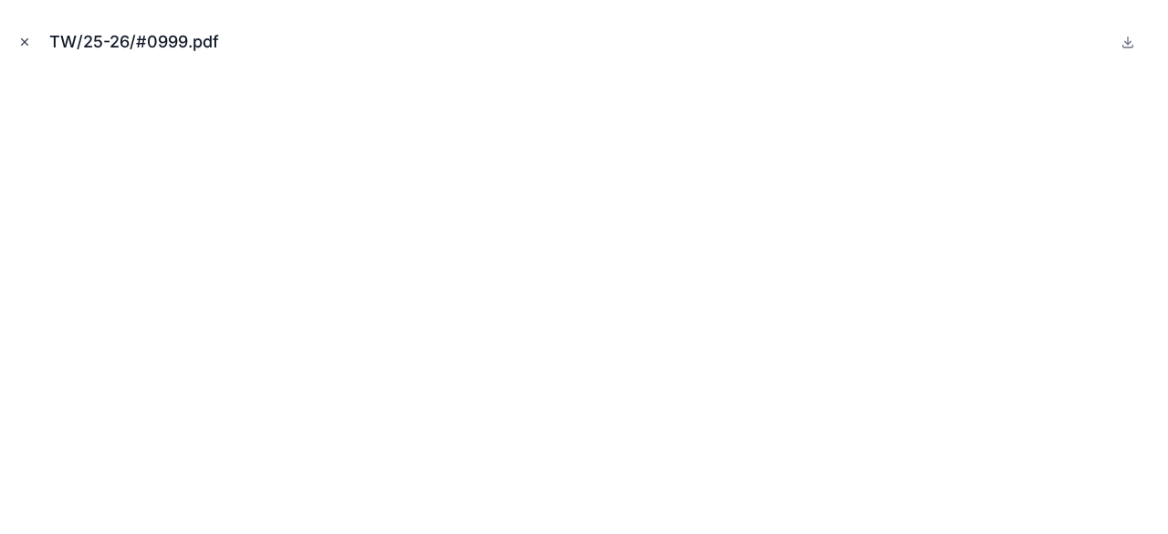
click at [27, 36] on icon "Close modal" at bounding box center [24, 42] width 13 height 13
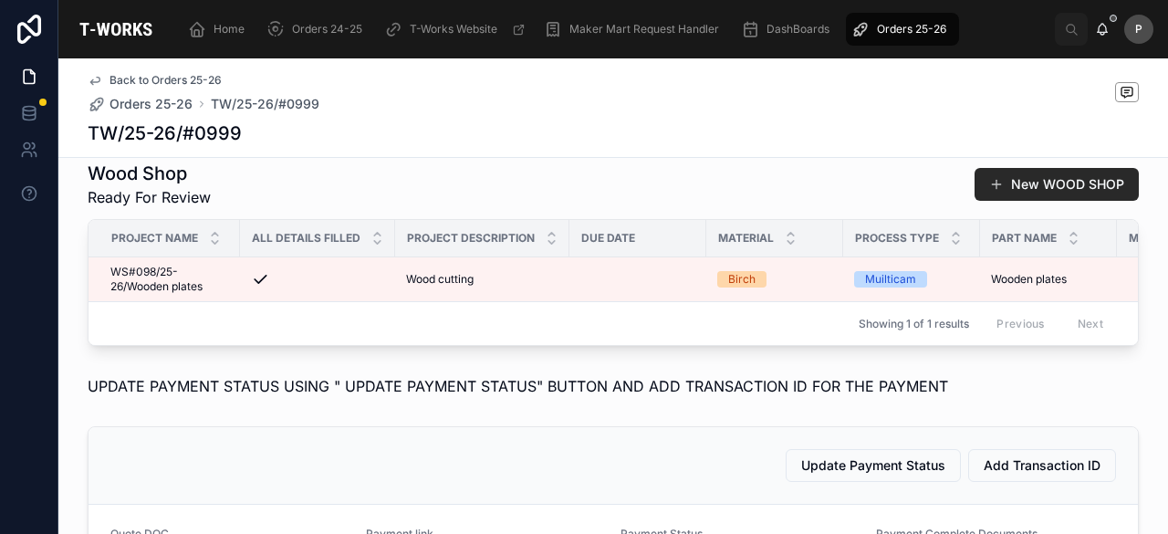
scroll to position [254, 0]
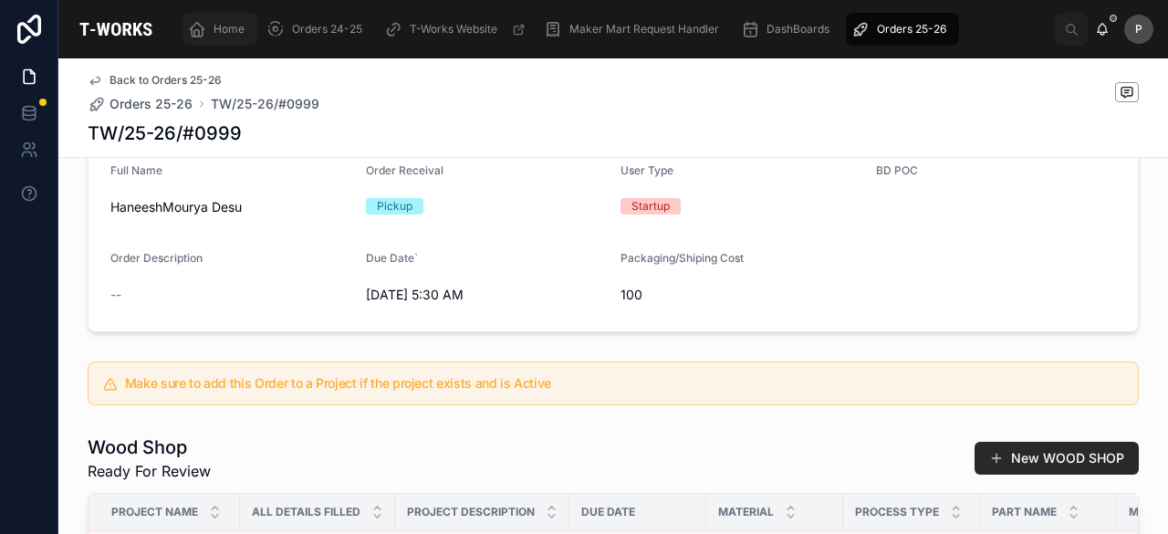
click at [221, 26] on span "Home" at bounding box center [229, 29] width 31 height 15
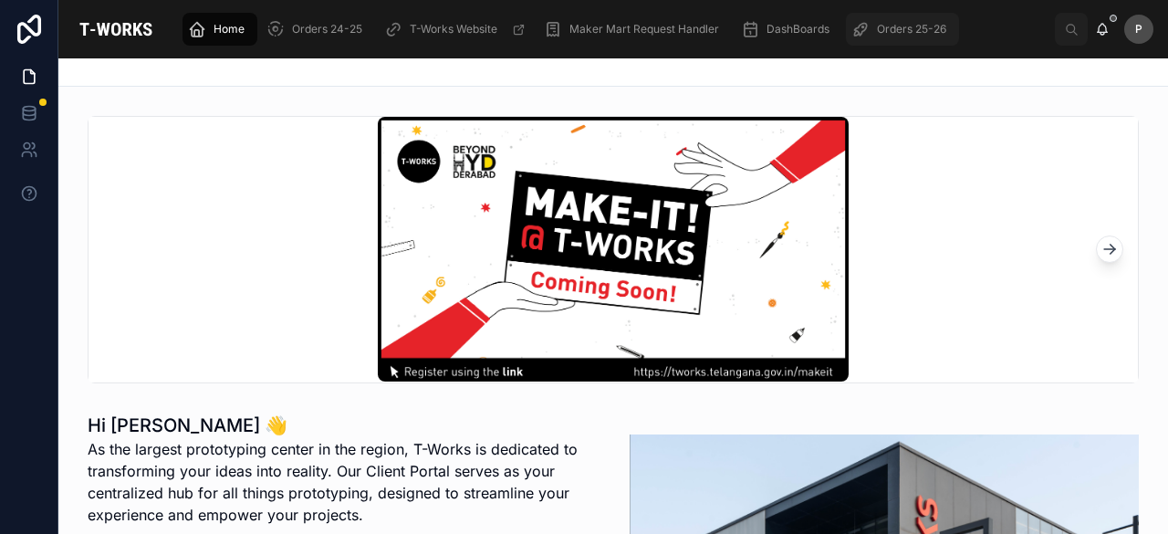
click at [933, 27] on span "Orders 25-26" at bounding box center [911, 29] width 69 height 15
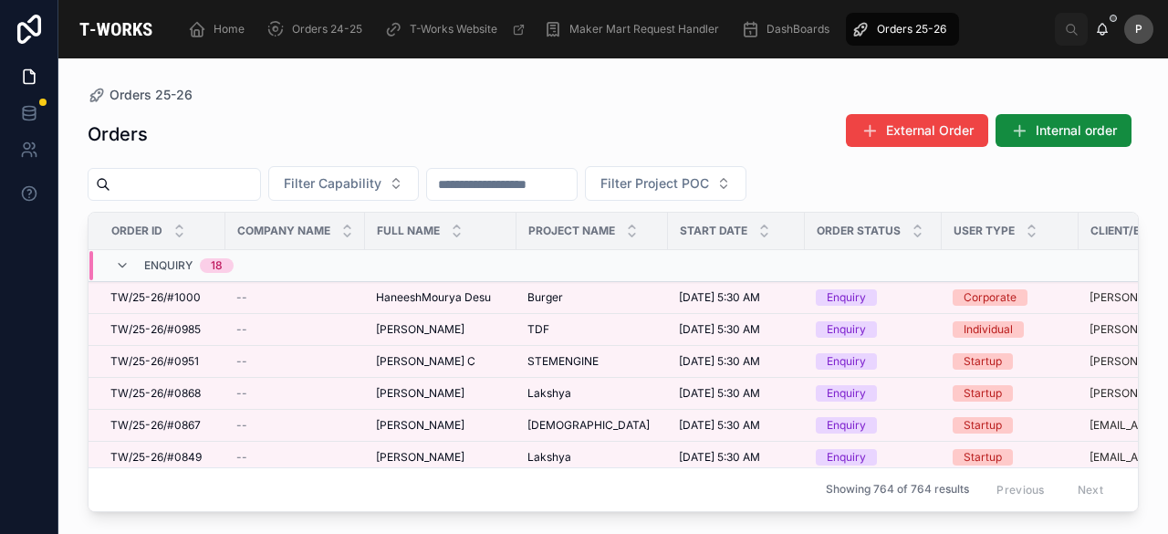
click at [927, 27] on span "Orders 25-26" at bounding box center [911, 29] width 69 height 15
